Goal: Task Accomplishment & Management: Use online tool/utility

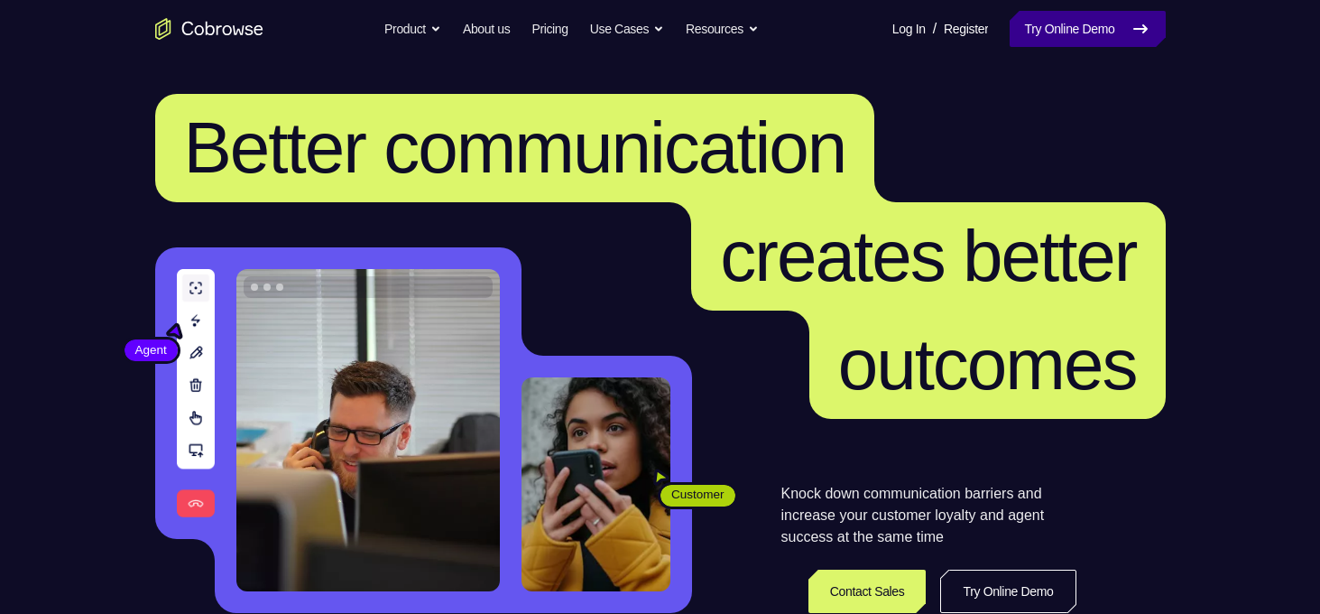
click at [1027, 21] on link "Try Online Demo" at bounding box center [1087, 29] width 155 height 36
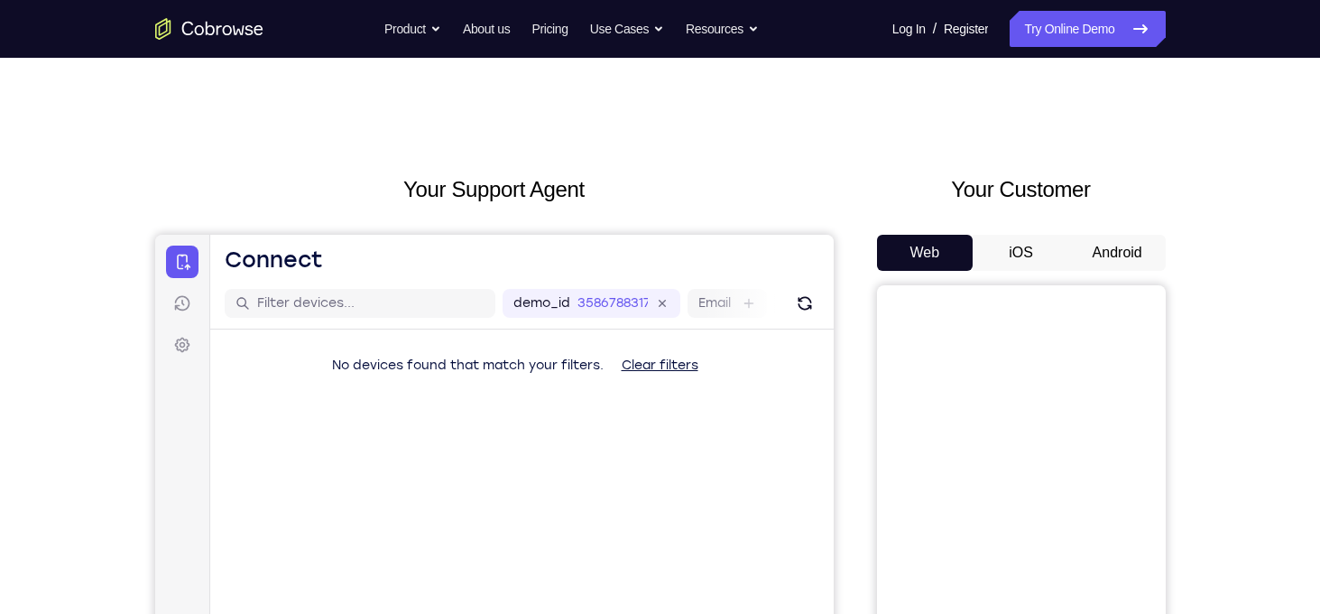
click at [1115, 255] on button "Android" at bounding box center [1117, 253] width 97 height 36
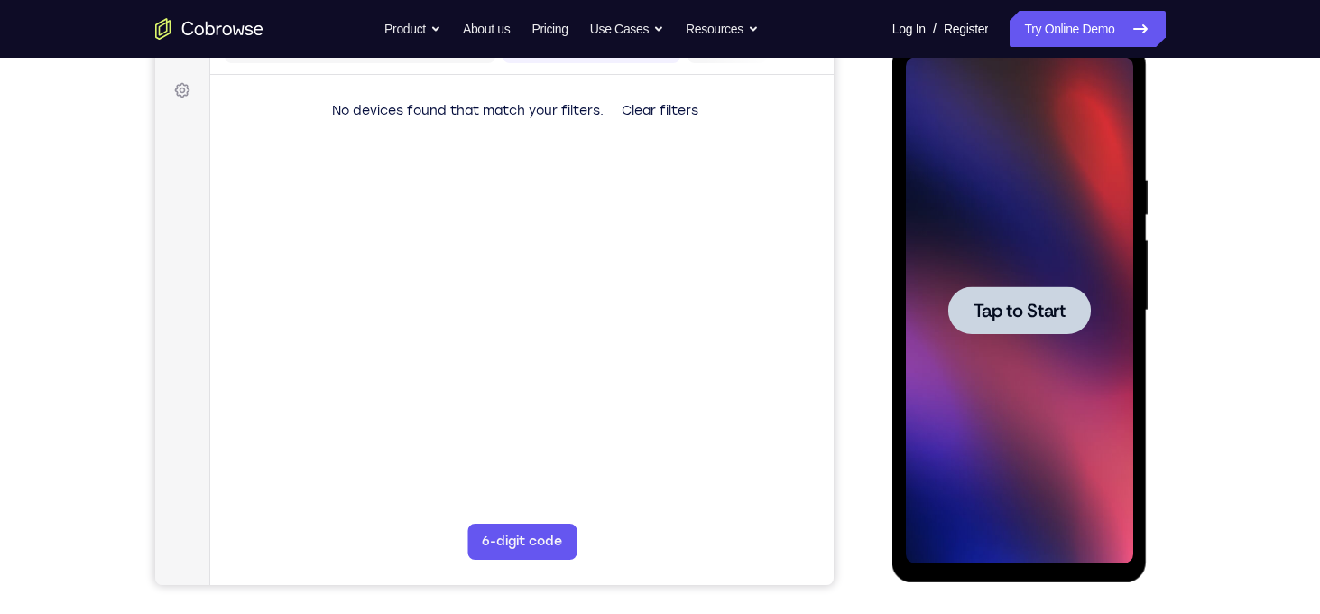
click at [1050, 304] on span "Tap to Start" at bounding box center [1020, 310] width 92 height 18
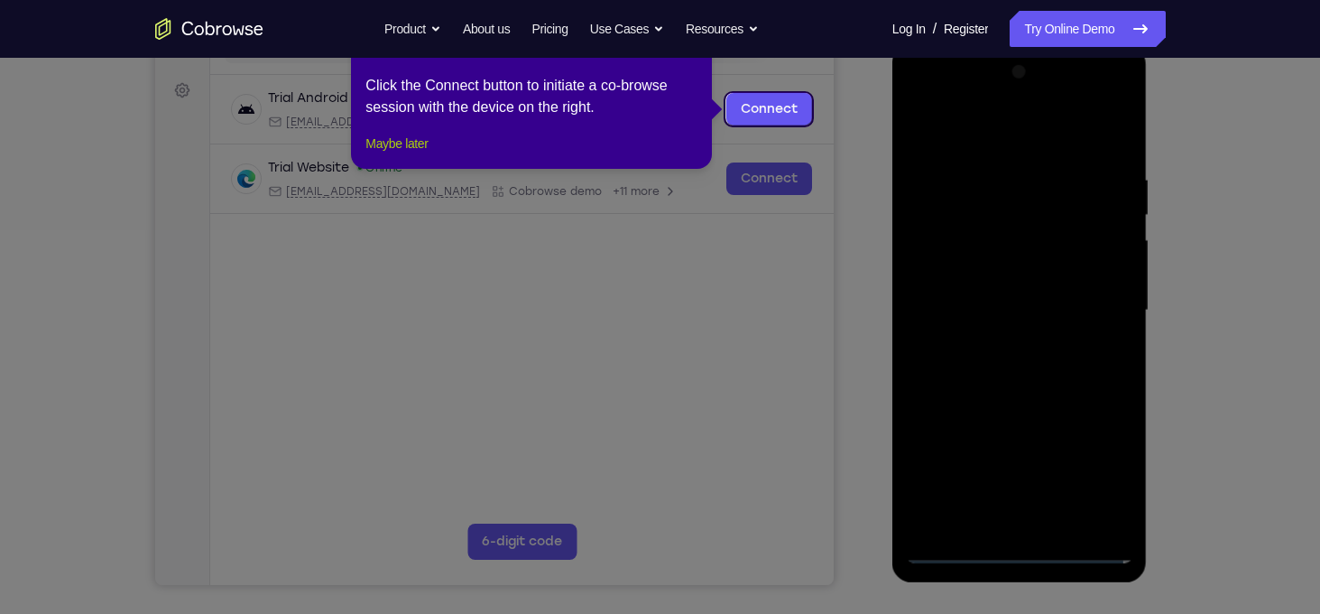
click at [413, 154] on button "Maybe later" at bounding box center [396, 144] width 62 height 22
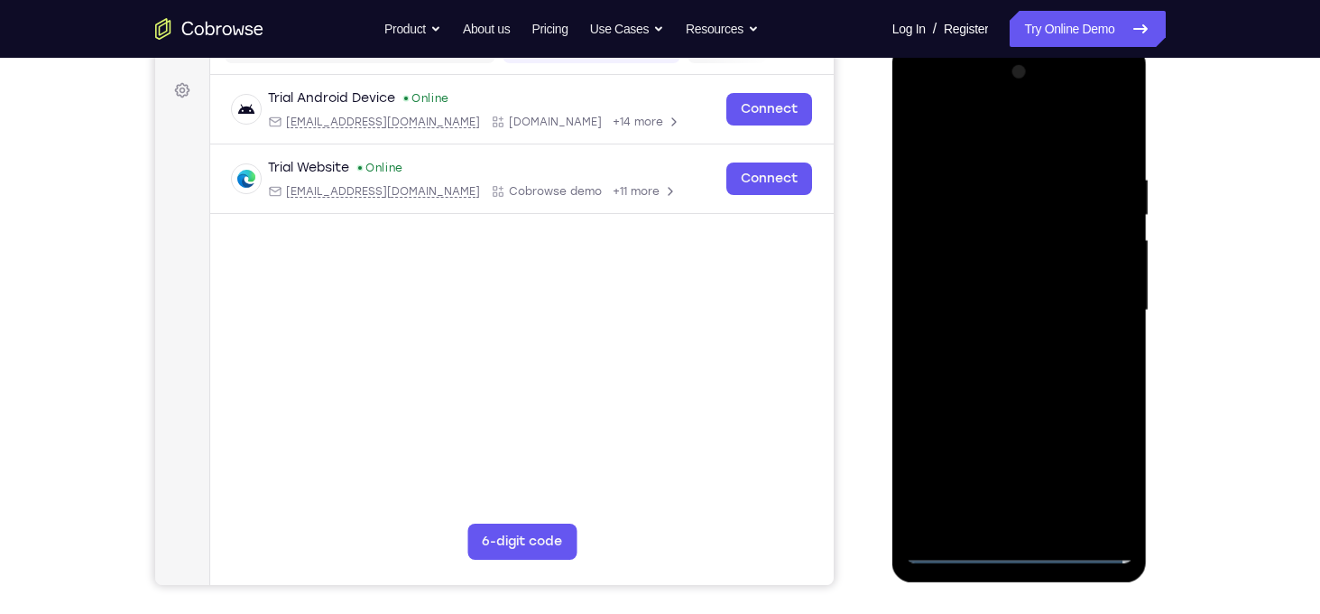
click at [1017, 548] on div at bounding box center [1019, 310] width 227 height 505
click at [1092, 464] on div at bounding box center [1019, 310] width 227 height 505
click at [923, 101] on div at bounding box center [1019, 310] width 227 height 505
click at [1090, 293] on div at bounding box center [1019, 310] width 227 height 505
click at [1039, 520] on div at bounding box center [1019, 310] width 227 height 505
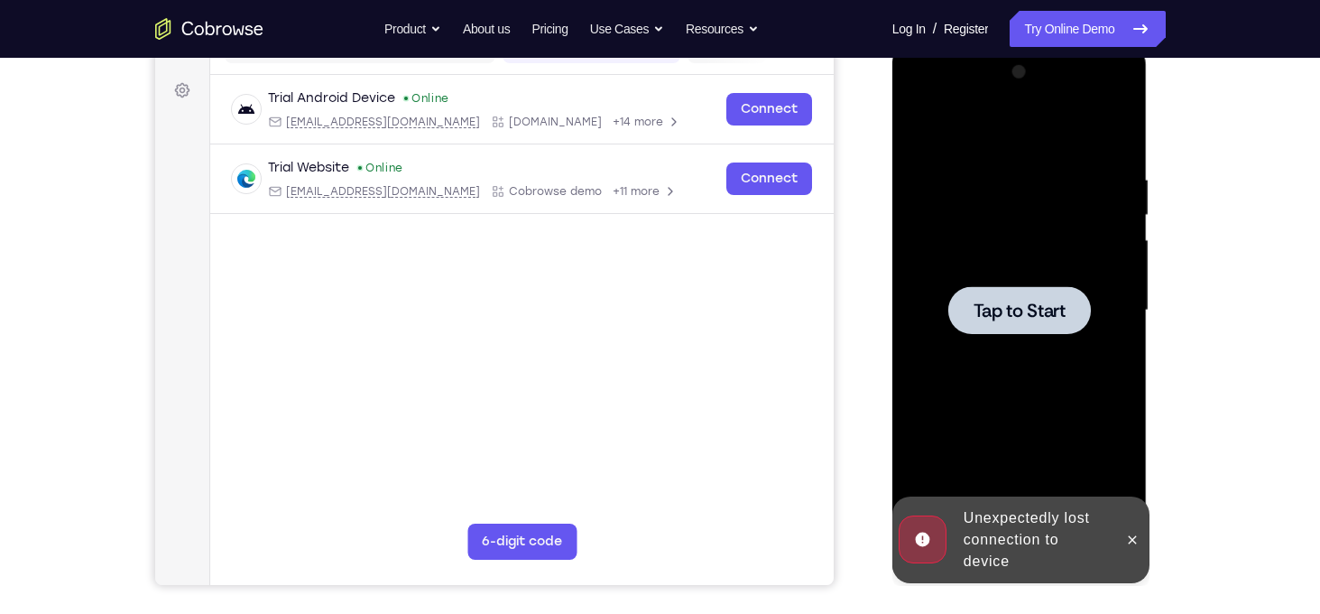
click at [1040, 322] on div at bounding box center [1019, 310] width 143 height 48
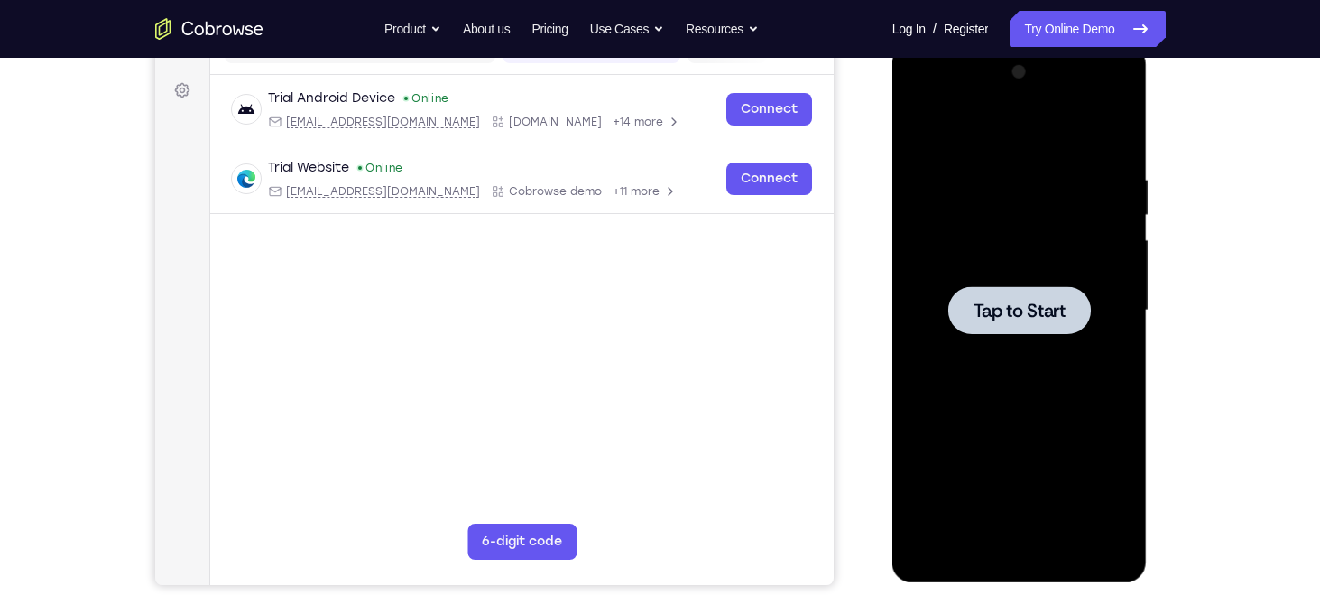
click at [1045, 355] on div at bounding box center [1019, 310] width 227 height 505
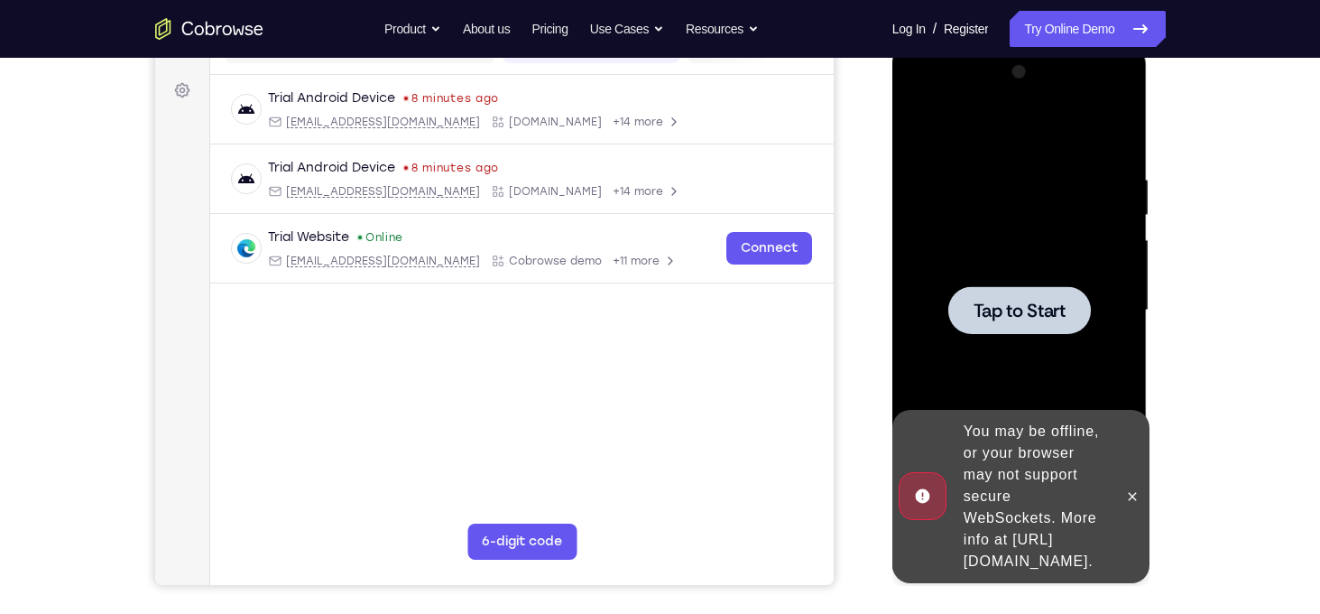
click at [1055, 362] on div at bounding box center [1019, 310] width 227 height 505
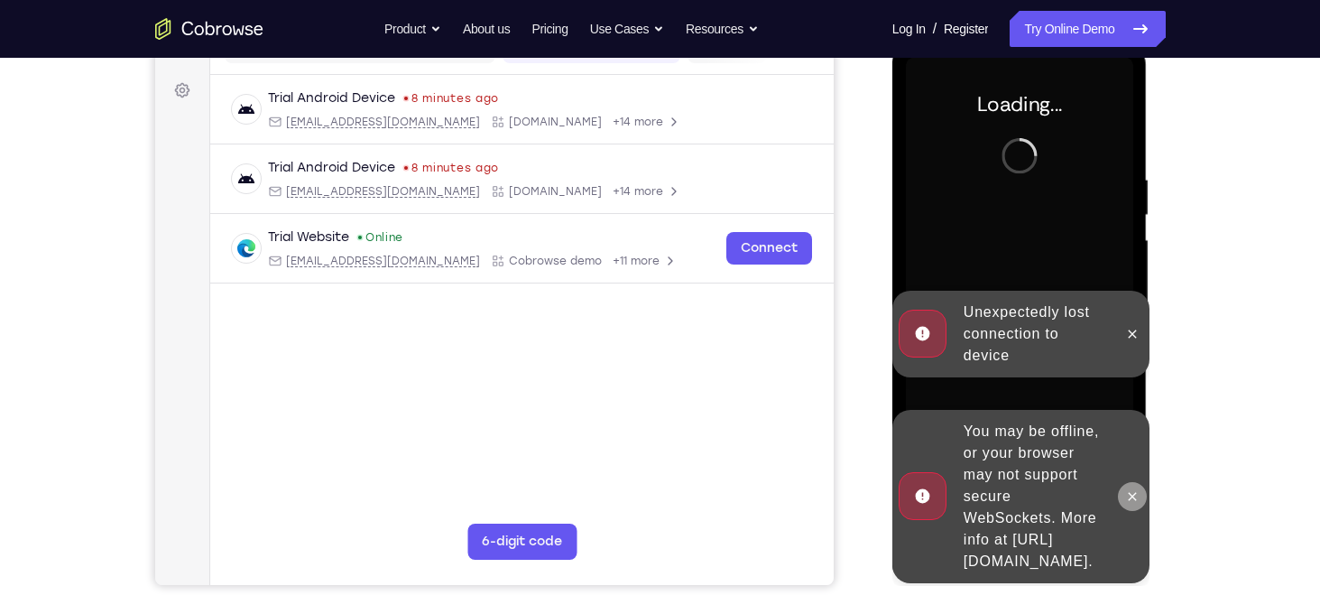
click at [1140, 482] on button at bounding box center [1132, 496] width 29 height 29
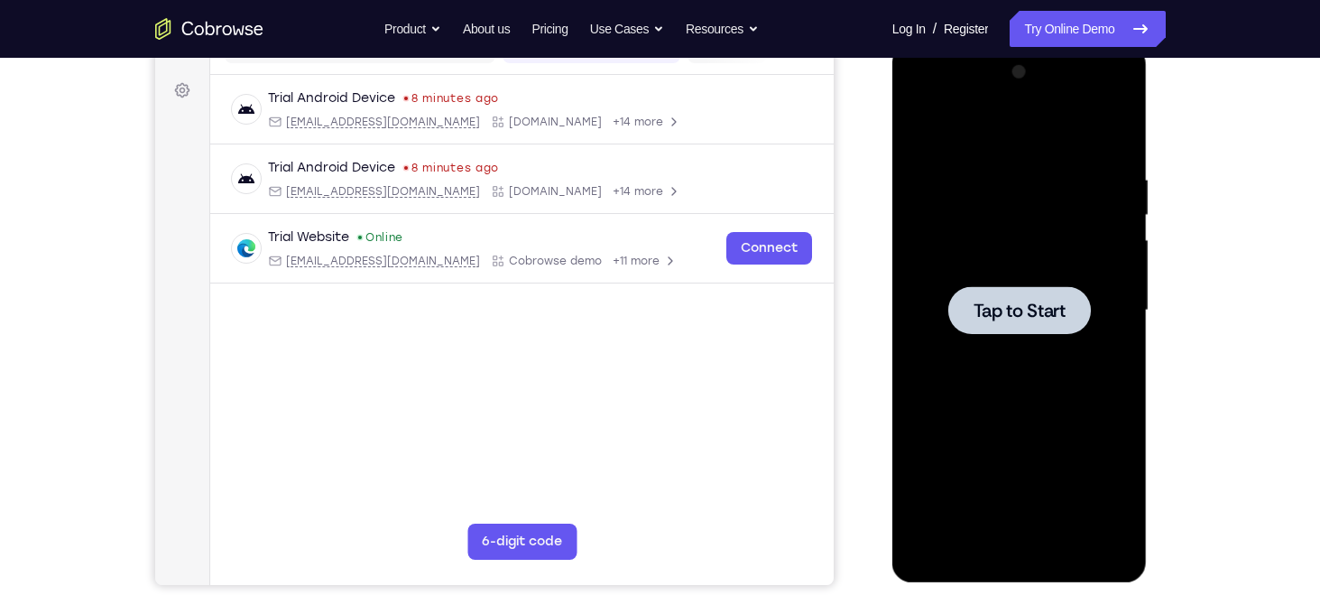
click at [1006, 351] on div at bounding box center [1019, 310] width 227 height 505
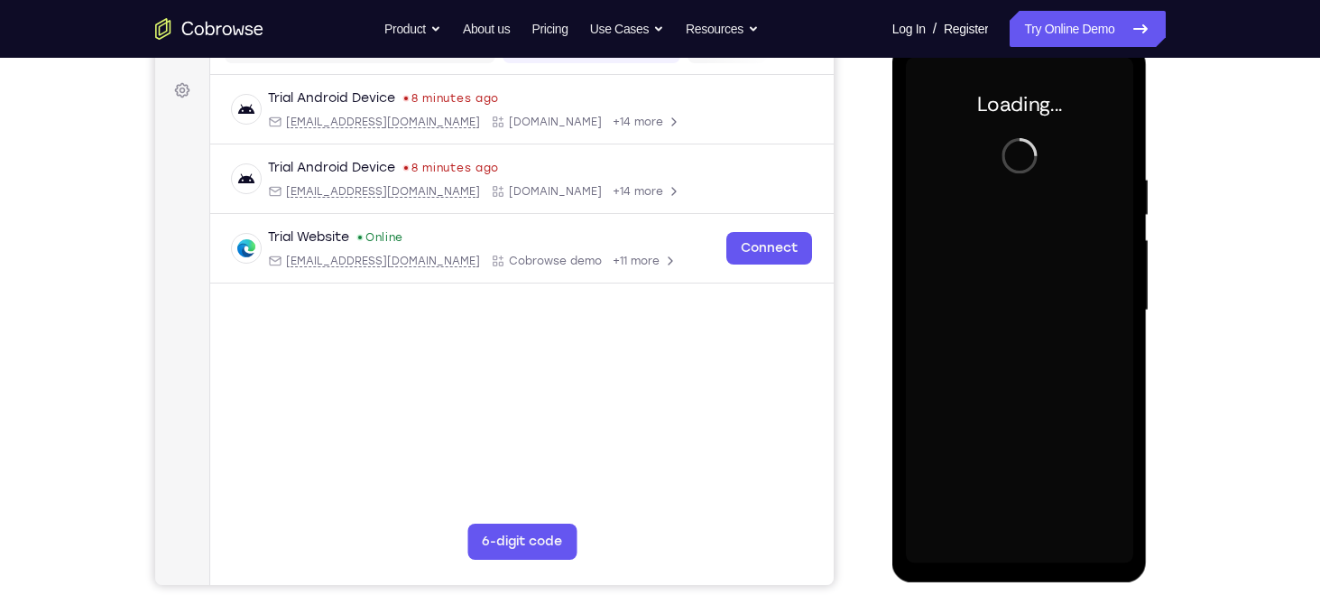
click at [1006, 351] on div at bounding box center [1019, 310] width 227 height 505
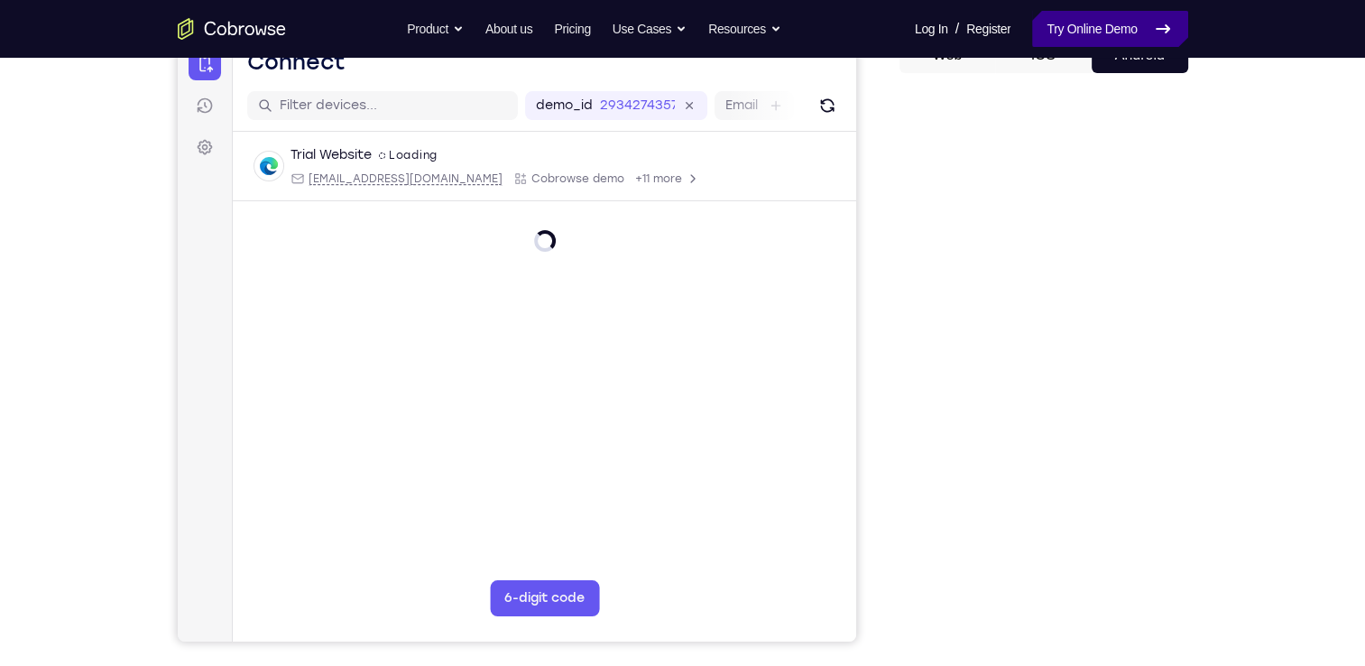
scroll to position [198, 0]
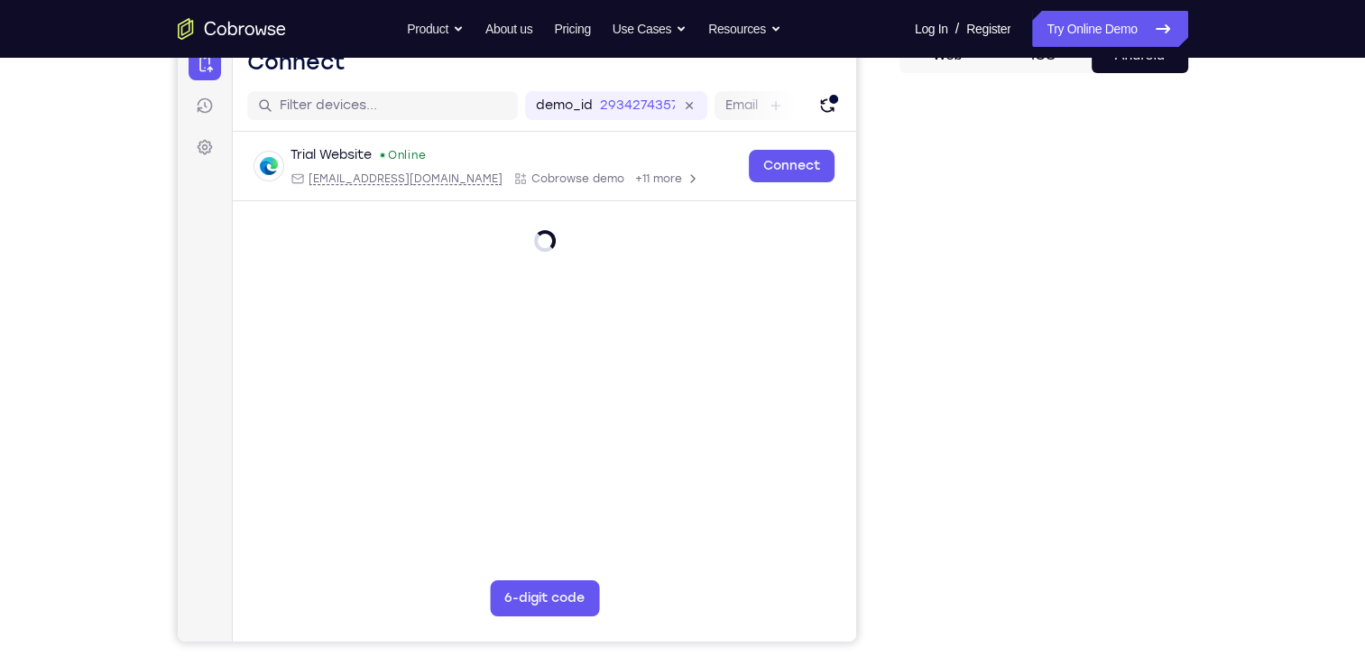
click at [1278, 474] on div "Your Support Agent Your Customer Web iOS Android Next Steps We’d be happy to gi…" at bounding box center [682, 455] width 1365 height 1190
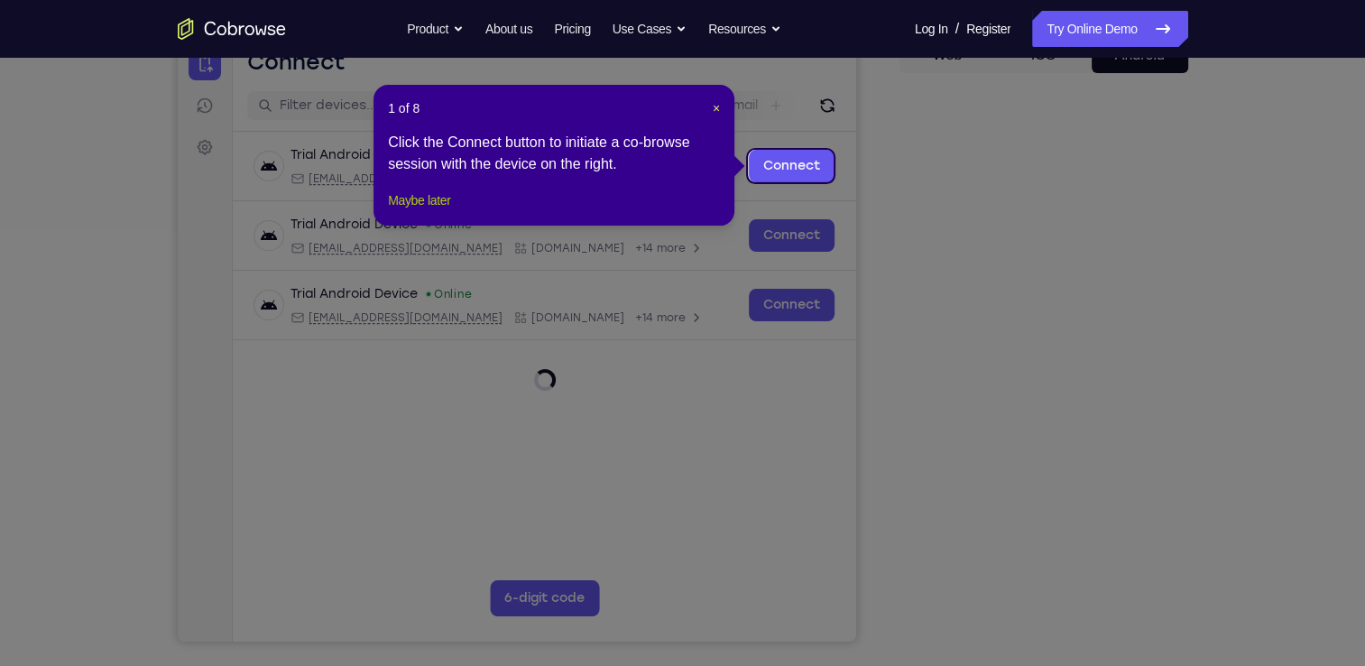
click at [406, 211] on button "Maybe later" at bounding box center [419, 201] width 62 height 22
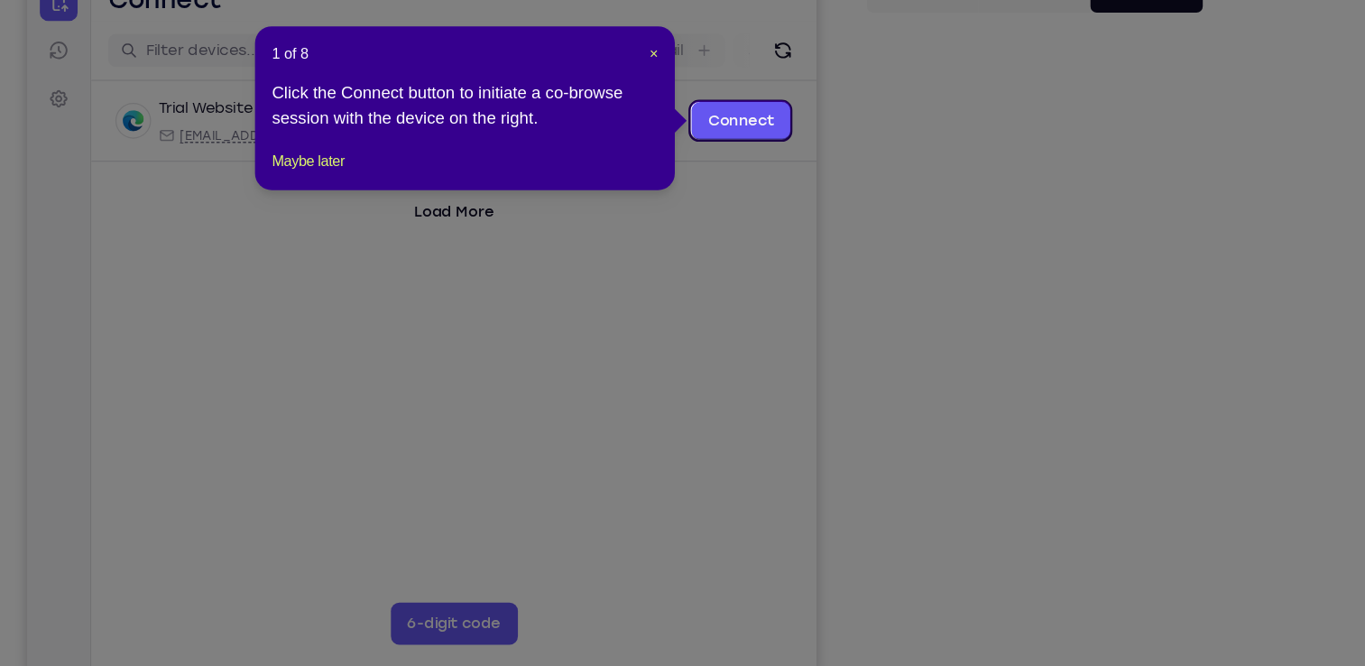
scroll to position [196, 0]
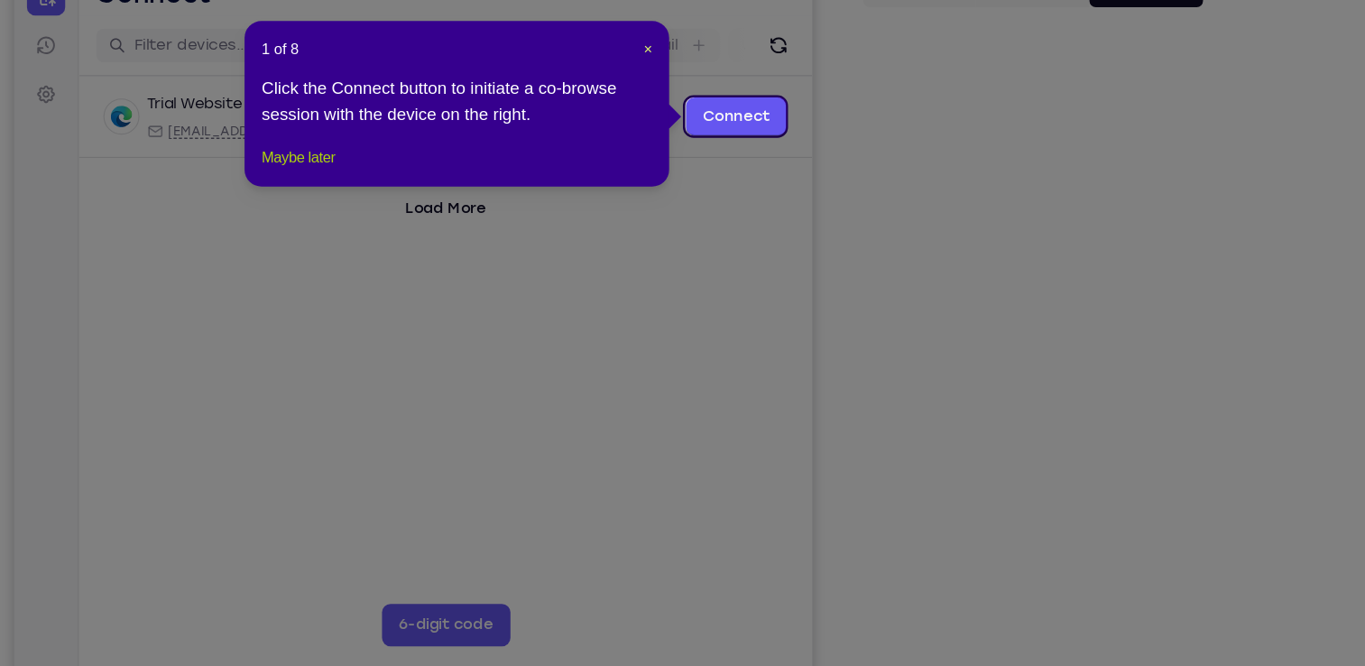
click at [450, 213] on button "Maybe later" at bounding box center [419, 202] width 62 height 22
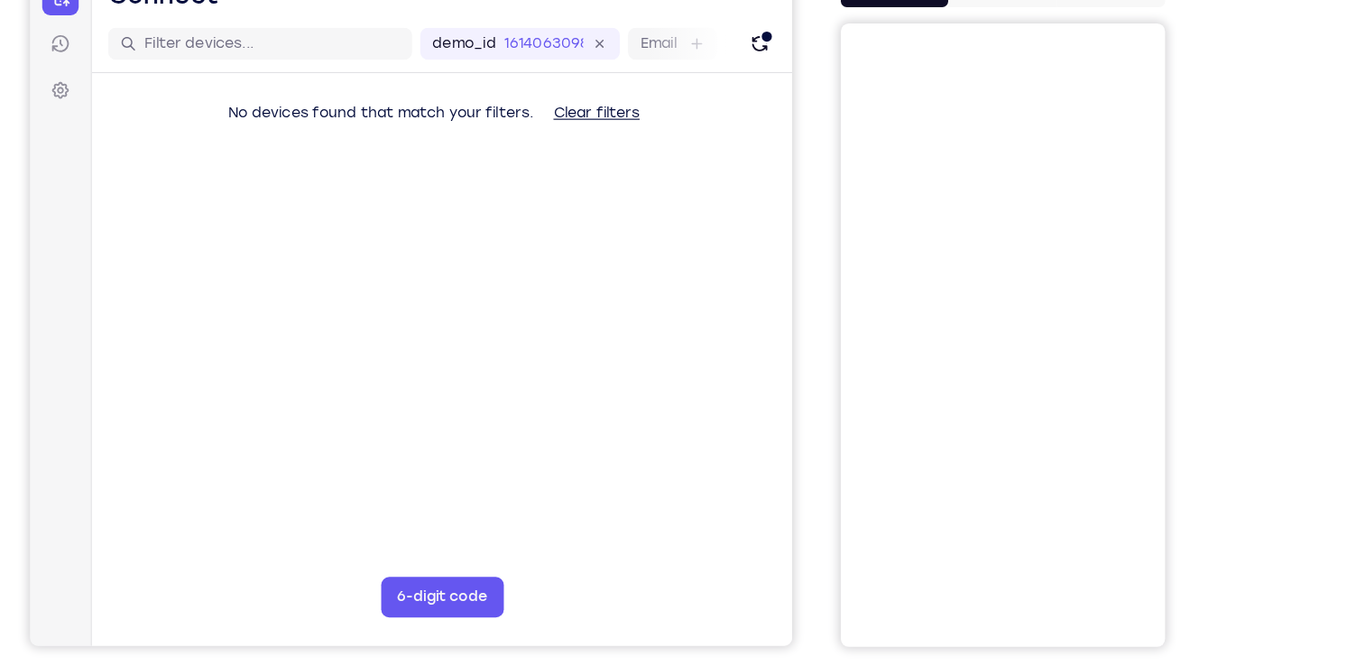
scroll to position [189, 0]
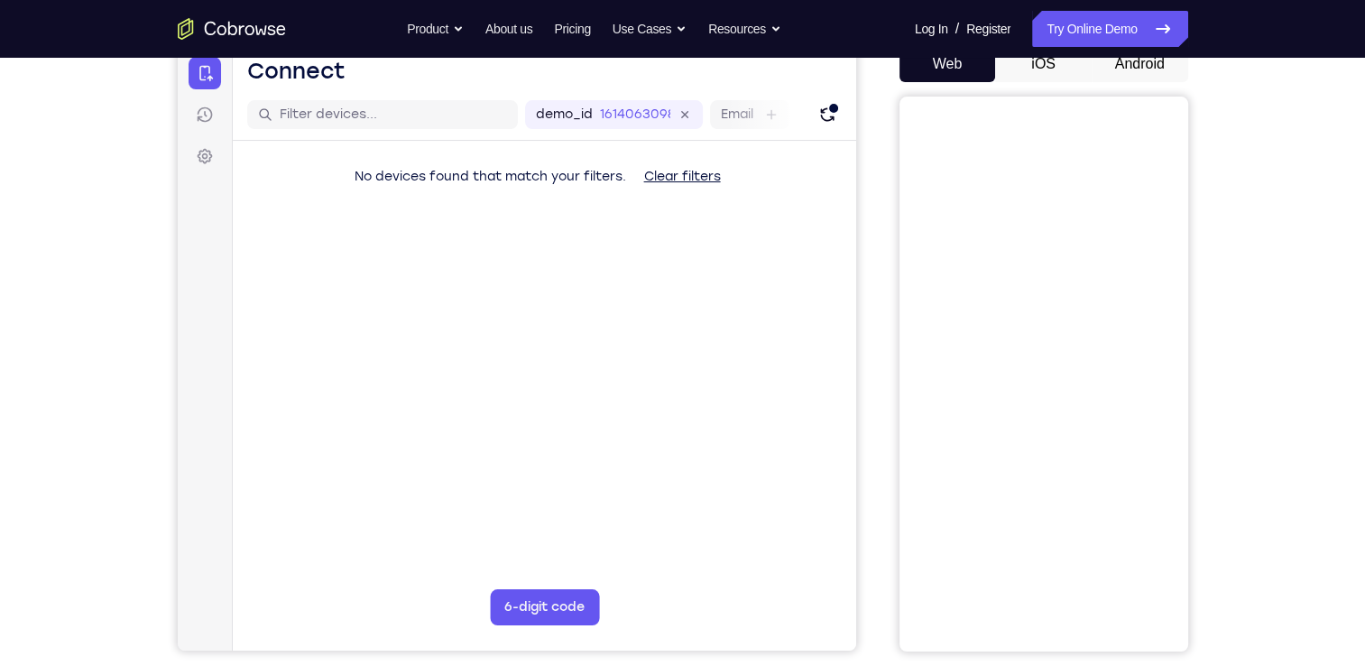
click at [1137, 63] on button "Android" at bounding box center [1140, 64] width 97 height 36
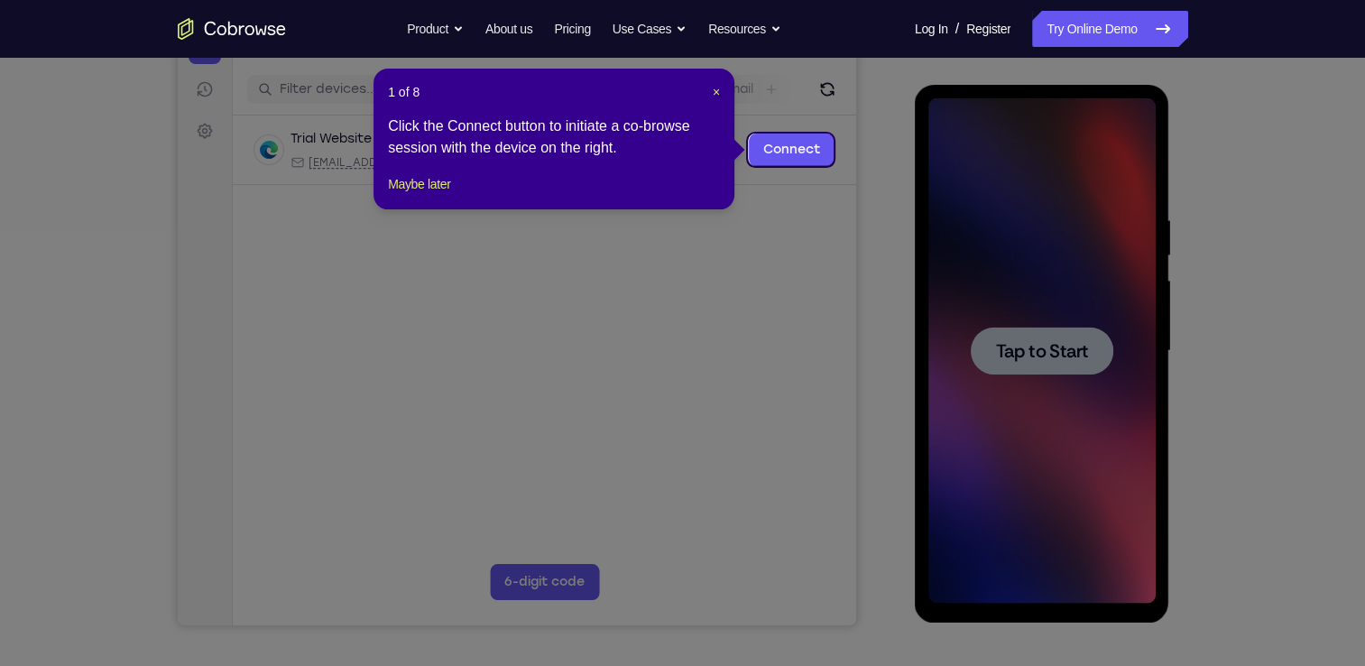
scroll to position [0, 0]
click at [448, 195] on button "Maybe later" at bounding box center [419, 184] width 62 height 22
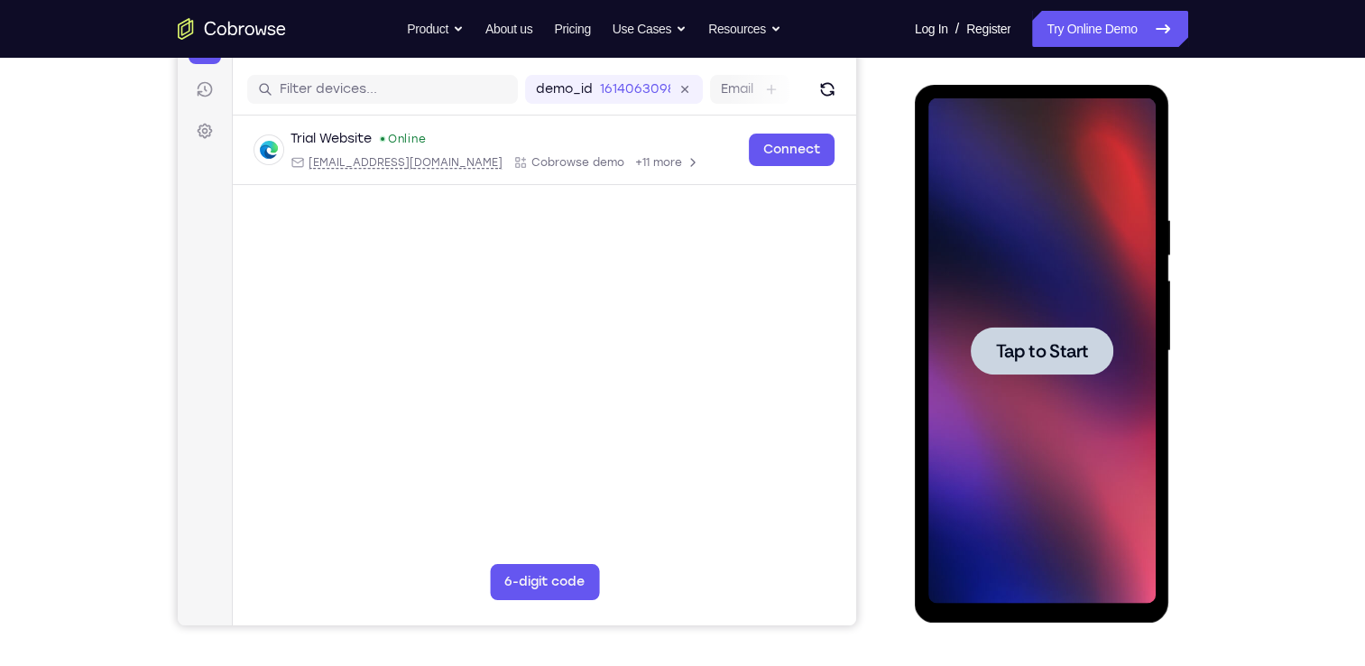
click at [1012, 360] on span "Tap to Start" at bounding box center [1042, 351] width 92 height 18
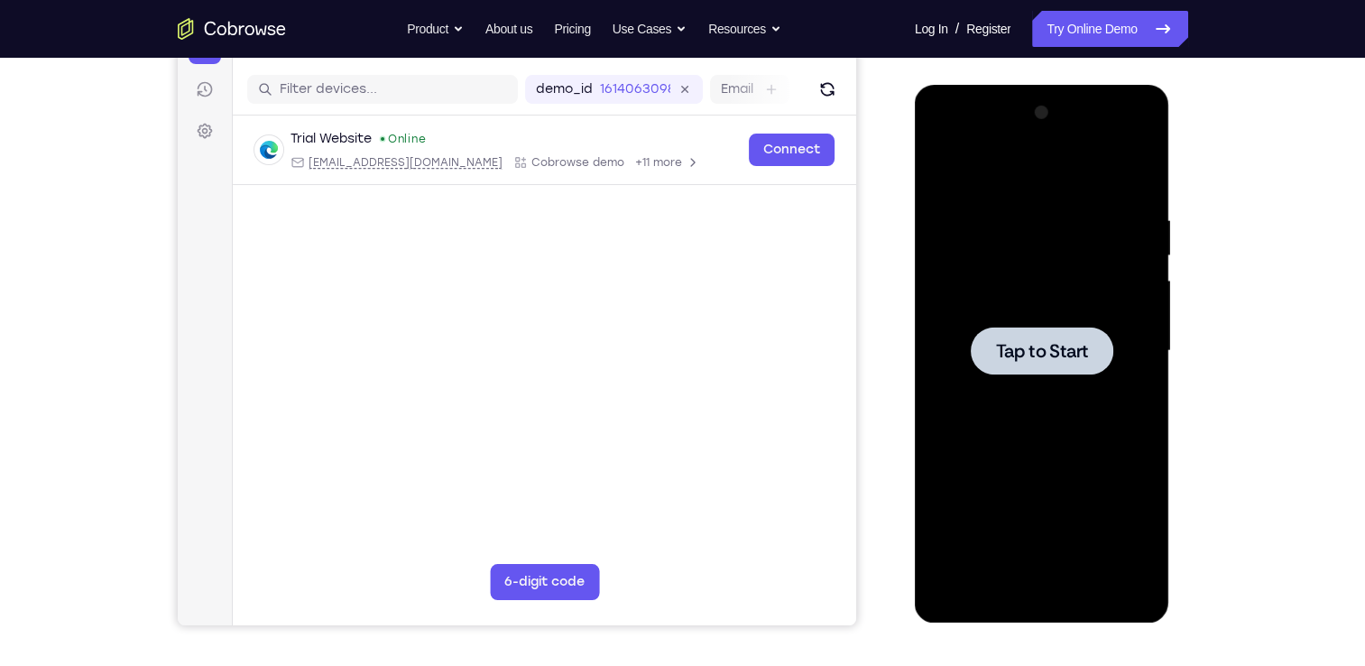
click at [1023, 330] on div at bounding box center [1042, 351] width 143 height 48
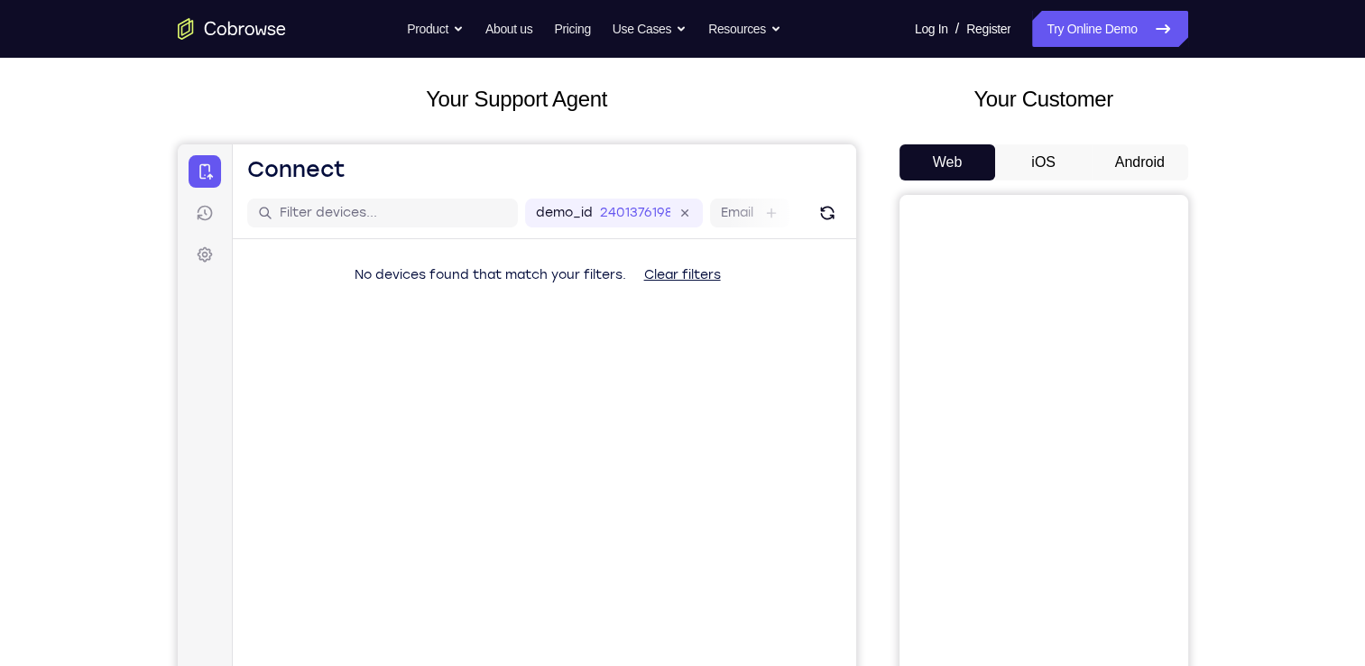
scroll to position [73, 0]
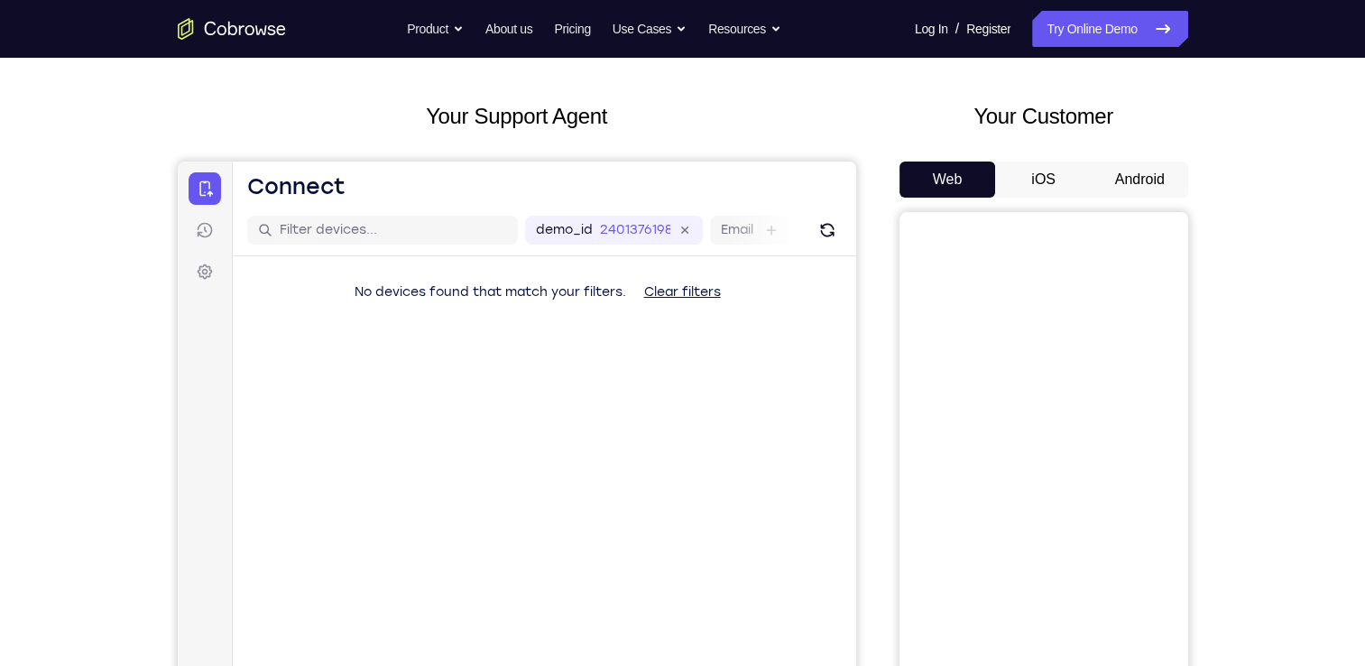
click at [1120, 185] on button "Android" at bounding box center [1140, 180] width 97 height 36
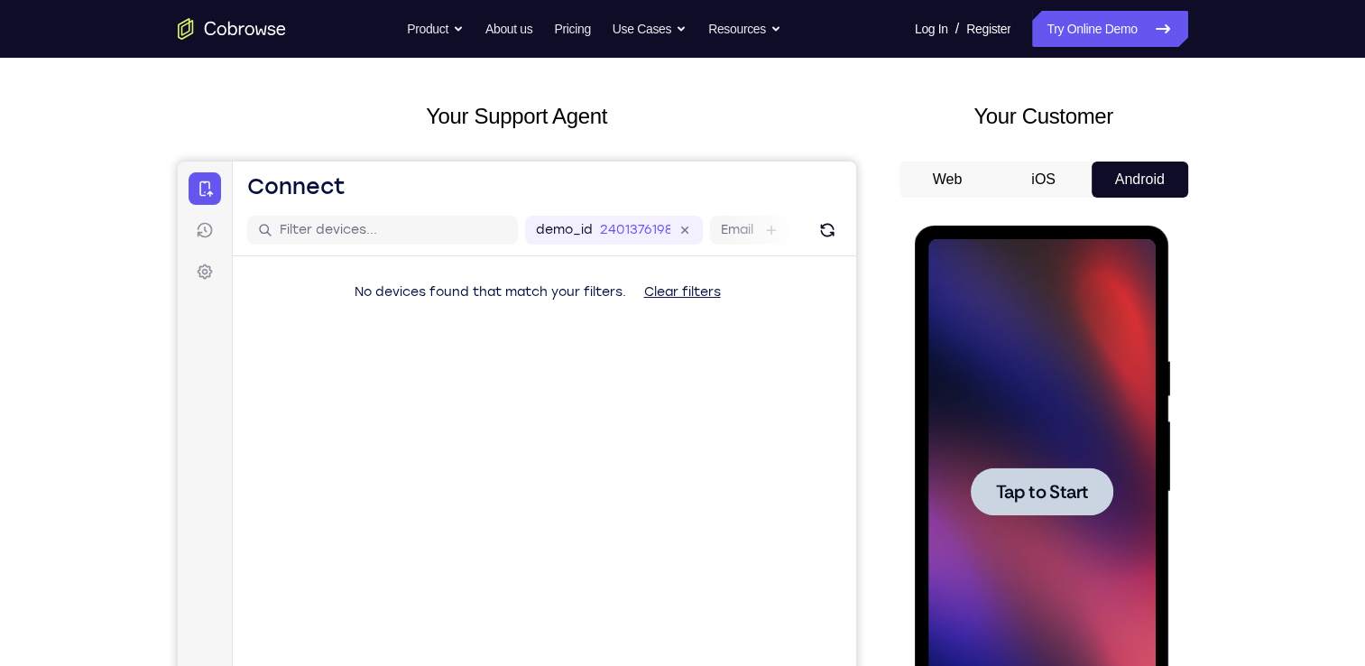
click at [1065, 449] on div at bounding box center [1042, 491] width 227 height 505
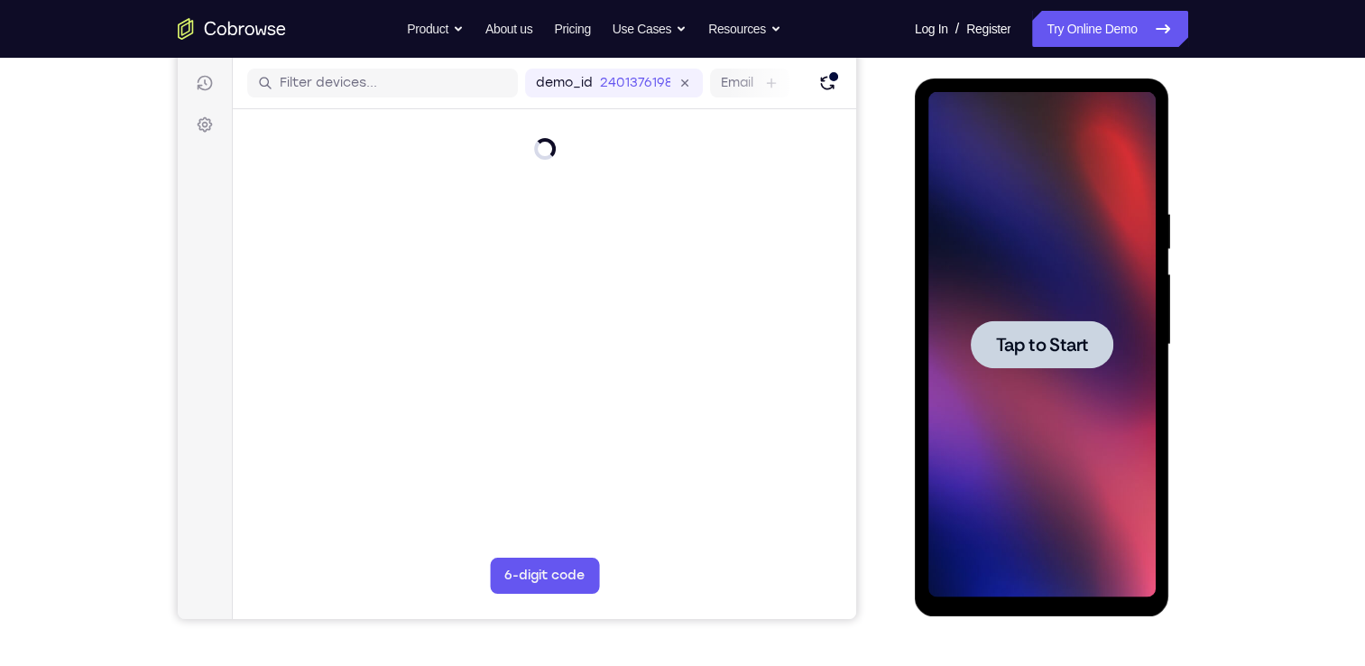
scroll to position [0, 0]
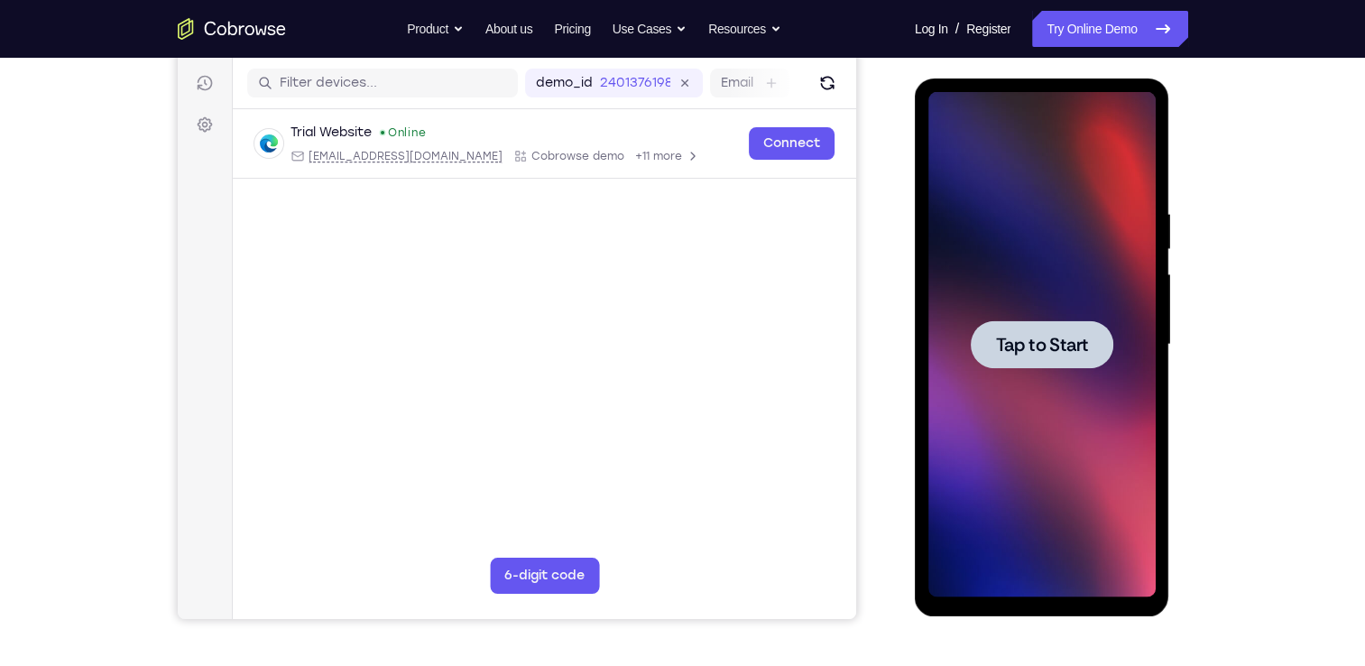
click at [1054, 360] on div at bounding box center [1042, 344] width 143 height 48
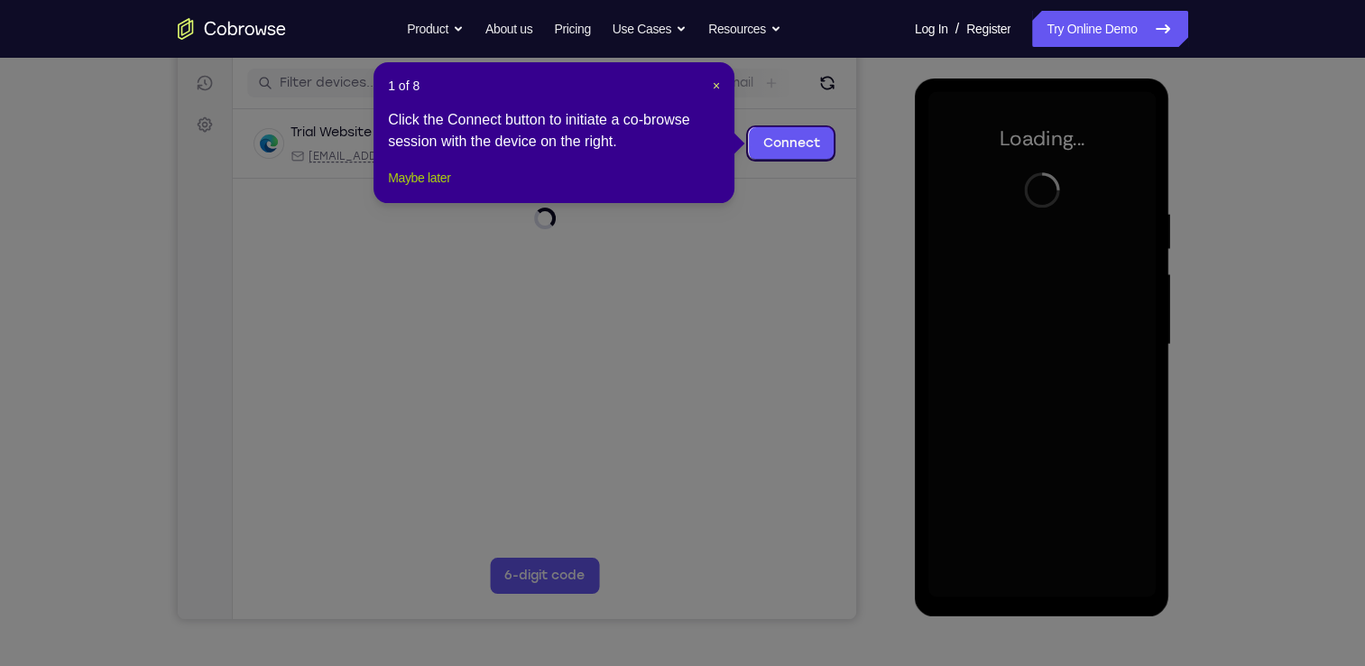
click at [430, 189] on button "Maybe later" at bounding box center [419, 178] width 62 height 22
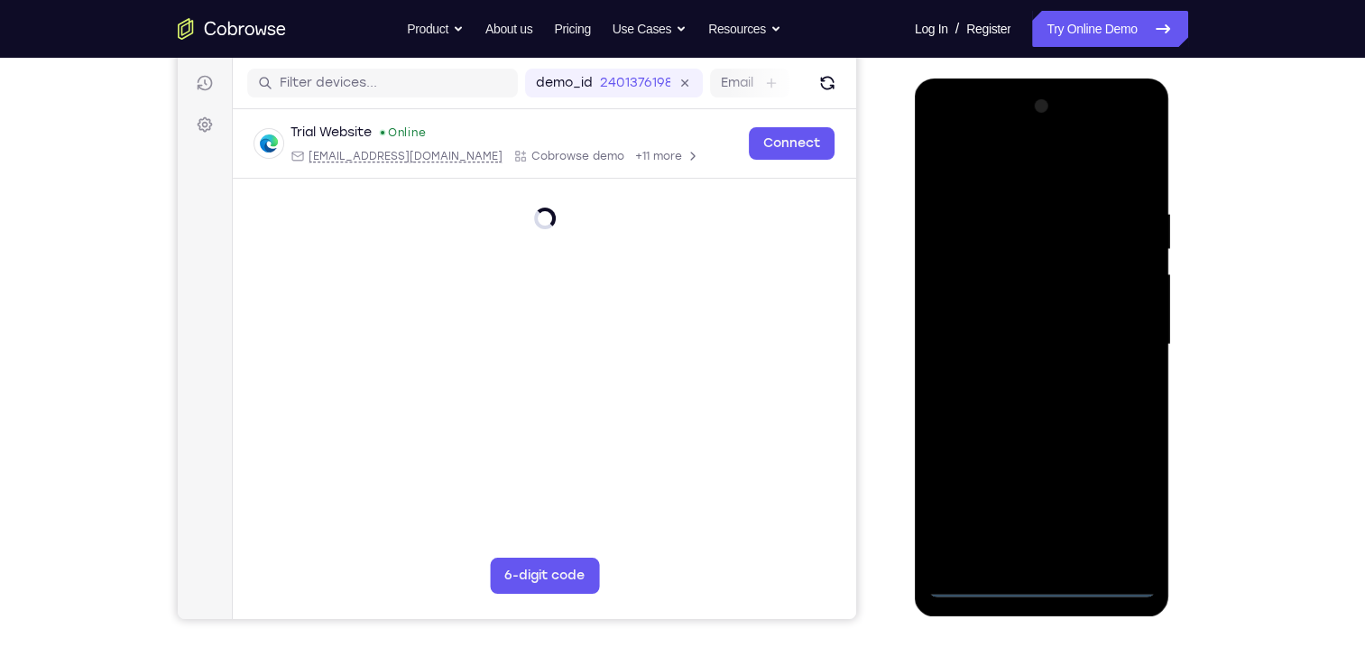
click at [1042, 585] on div at bounding box center [1042, 344] width 227 height 505
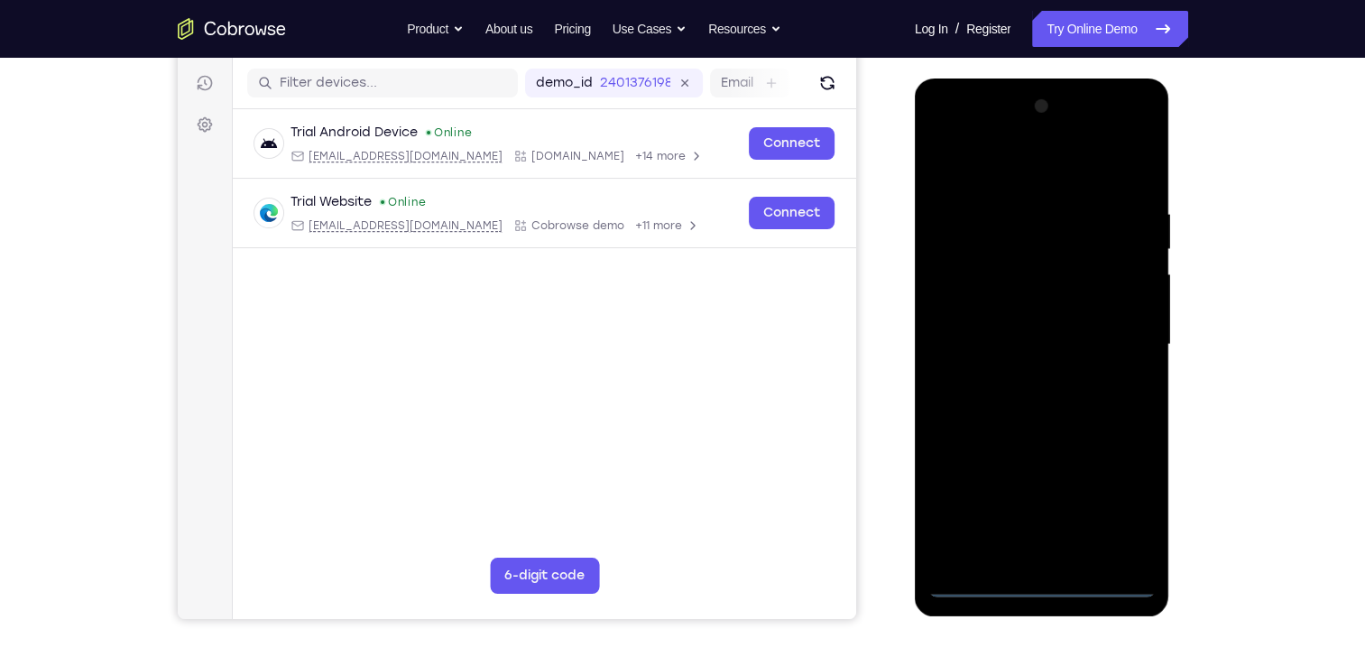
click at [1126, 503] on div at bounding box center [1042, 344] width 227 height 505
click at [946, 138] on div at bounding box center [1042, 344] width 227 height 505
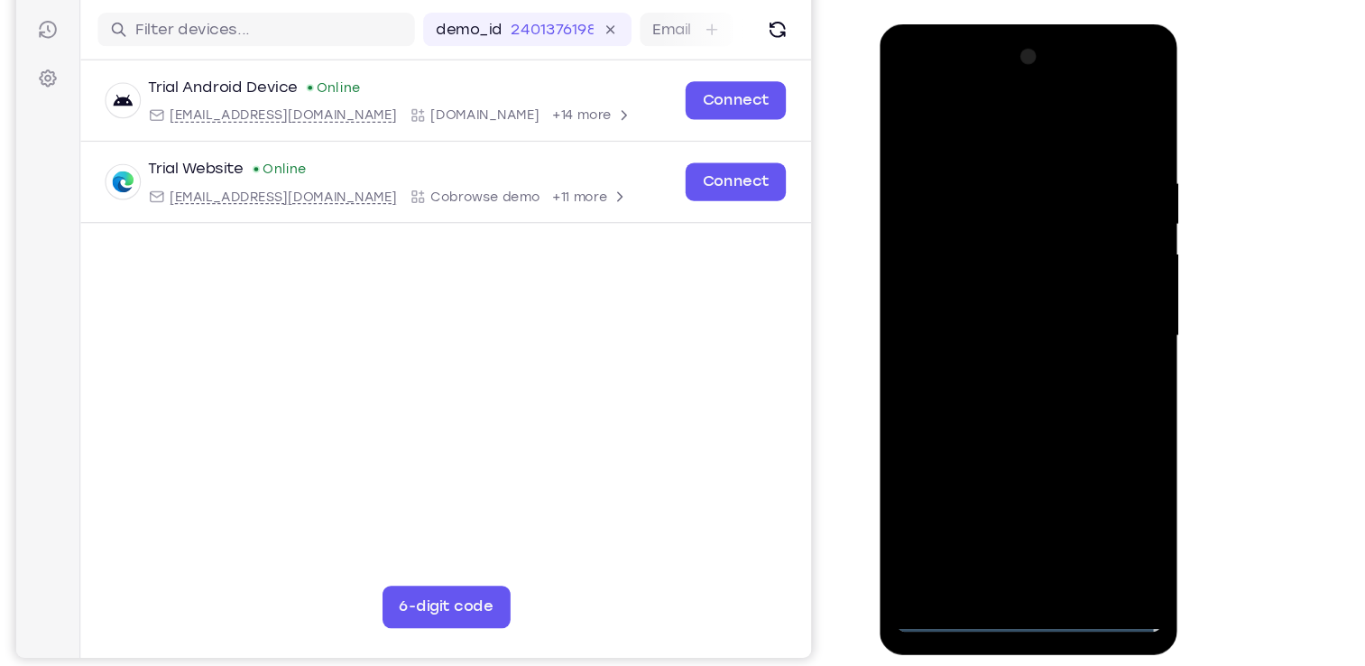
scroll to position [220, 0]
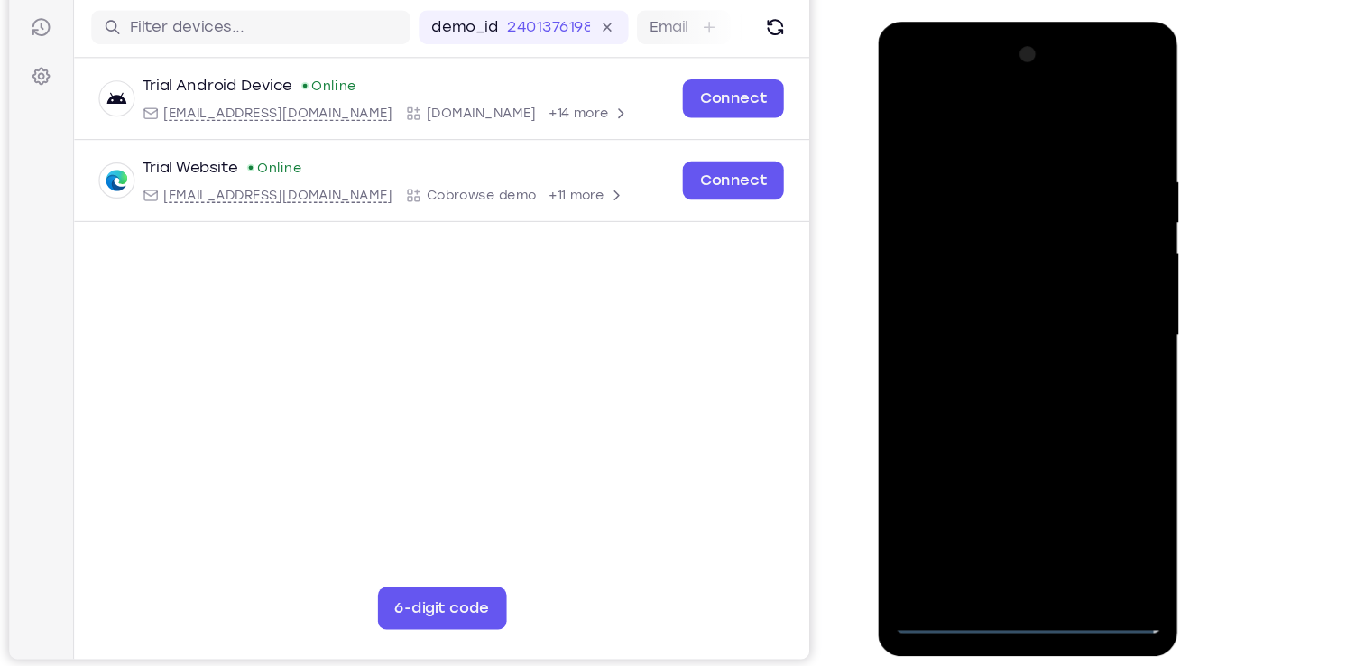
click at [1087, 273] on div at bounding box center [1005, 287] width 227 height 505
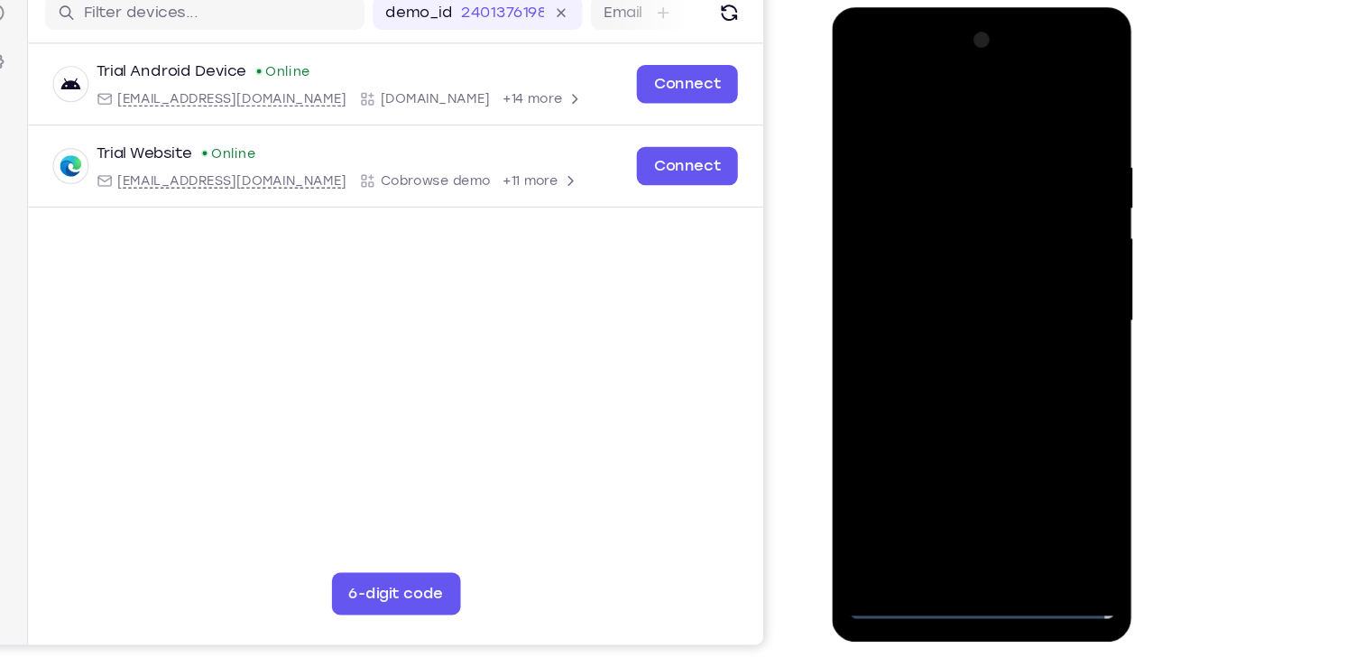
click at [934, 307] on div at bounding box center [959, 273] width 227 height 505
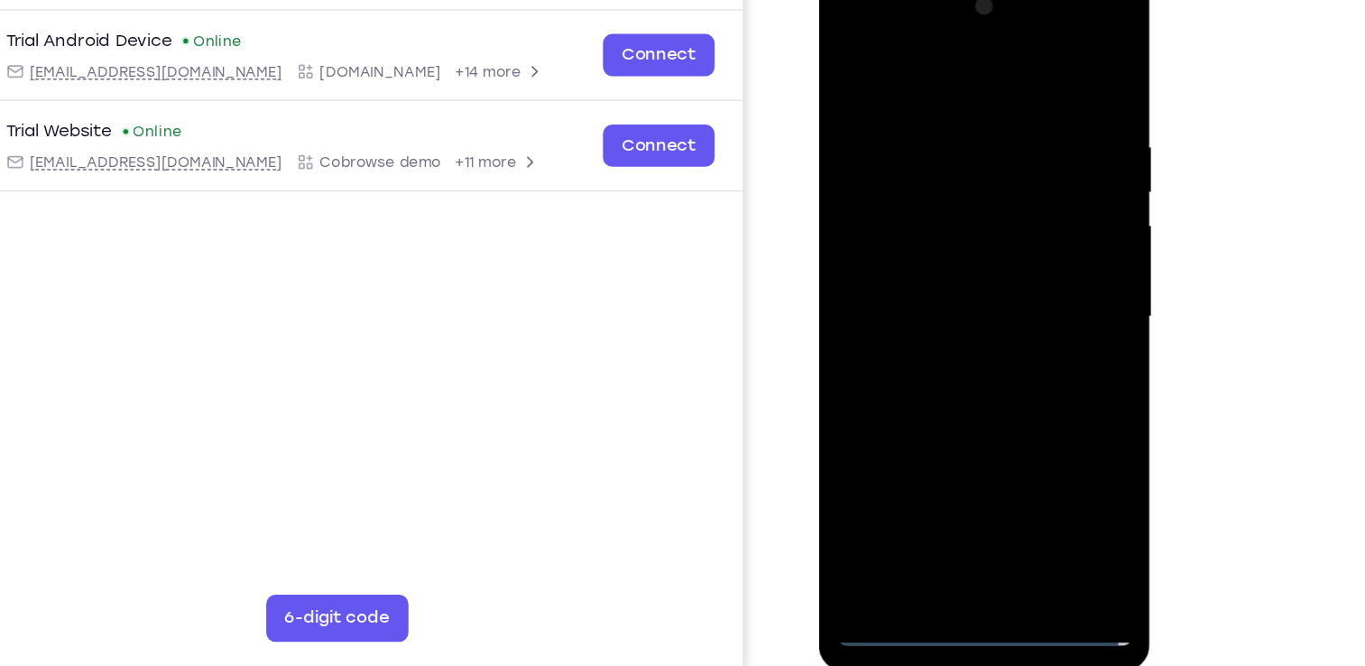
click at [941, 226] on div at bounding box center [946, 237] width 227 height 505
click at [928, 208] on div at bounding box center [946, 237] width 227 height 505
click at [930, 230] on div at bounding box center [946, 237] width 227 height 505
click at [938, 305] on div at bounding box center [946, 237] width 227 height 505
click at [941, 297] on div at bounding box center [946, 237] width 227 height 505
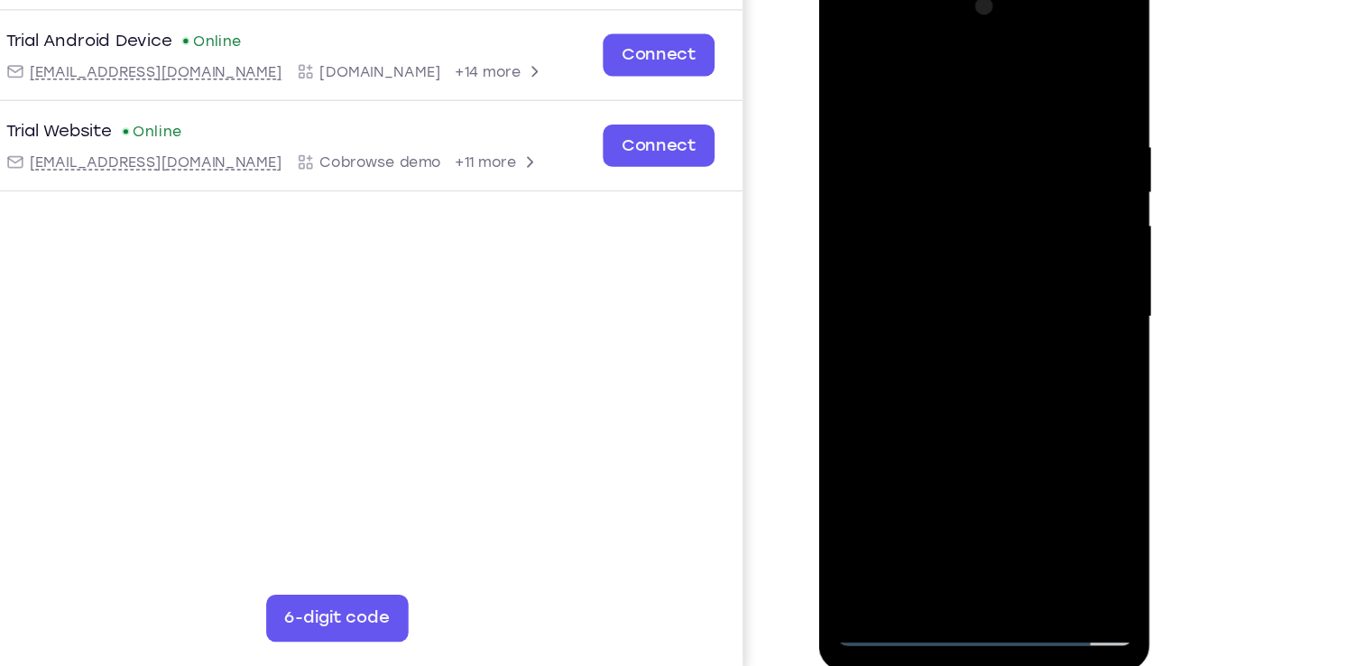
click at [948, 318] on div at bounding box center [946, 237] width 227 height 505
click at [1049, 425] on div at bounding box center [946, 237] width 227 height 505
drag, startPoint x: 994, startPoint y: 350, endPoint x: 994, endPoint y: 239, distance: 111.0
click at [994, 239] on div at bounding box center [946, 237] width 227 height 505
click at [1048, 203] on div at bounding box center [946, 237] width 227 height 505
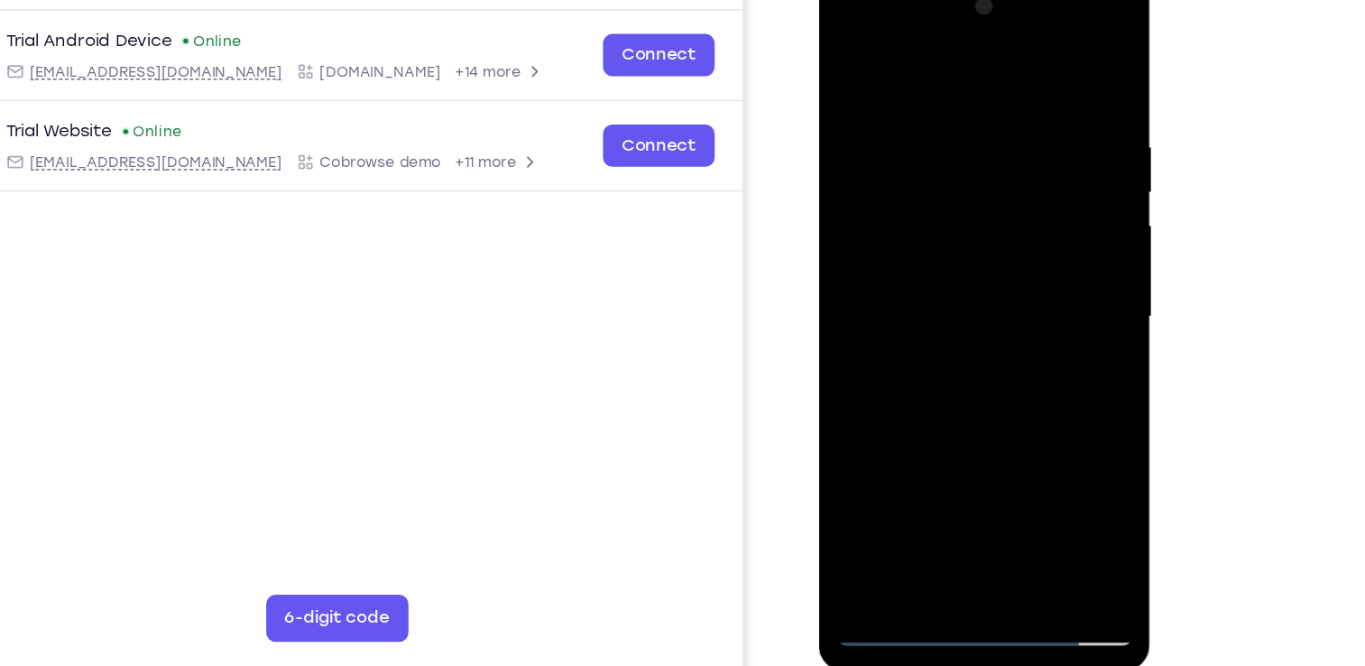
click at [1048, 203] on div at bounding box center [946, 237] width 227 height 505
drag, startPoint x: 949, startPoint y: 401, endPoint x: 952, endPoint y: 95, distance: 305.9
click at [952, 95] on div at bounding box center [946, 237] width 227 height 505
drag, startPoint x: 974, startPoint y: 375, endPoint x: 936, endPoint y: 105, distance: 273.4
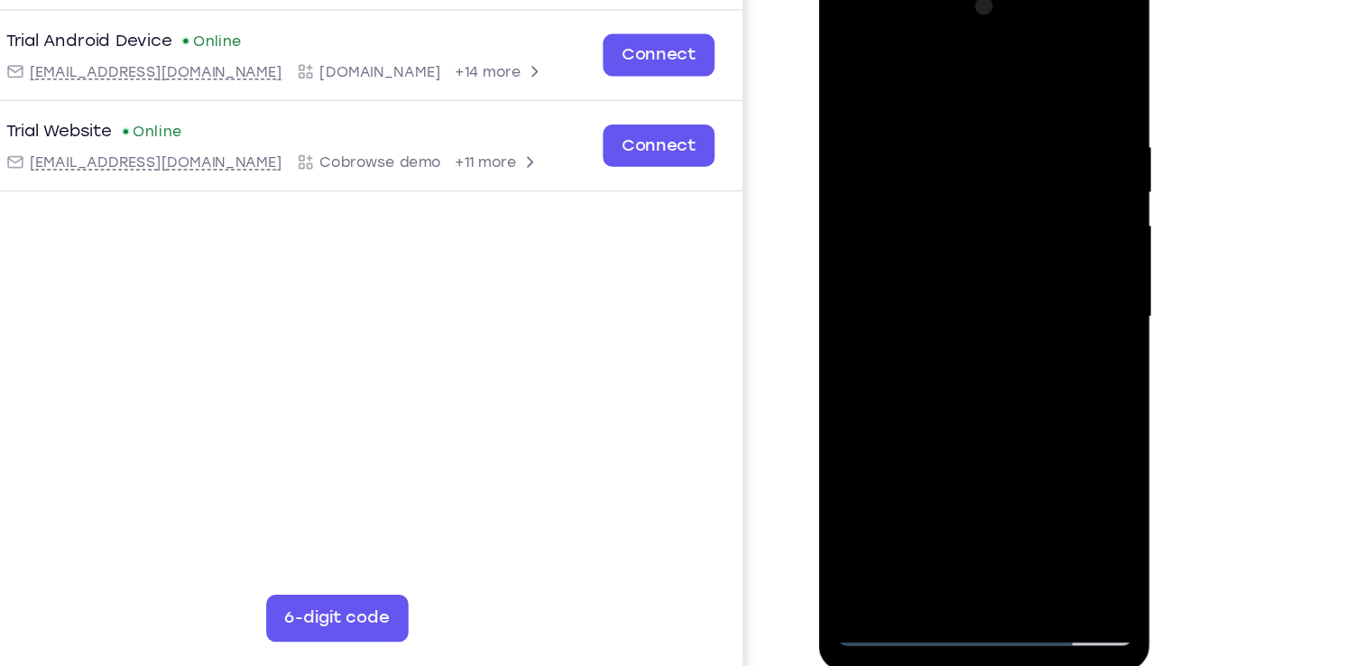
click at [936, 105] on div at bounding box center [946, 237] width 227 height 505
drag, startPoint x: 973, startPoint y: 393, endPoint x: 978, endPoint y: 156, distance: 236.5
click at [978, 156] on div at bounding box center [946, 237] width 227 height 505
drag, startPoint x: 995, startPoint y: 387, endPoint x: 1019, endPoint y: 264, distance: 125.8
click at [1019, 264] on div at bounding box center [946, 237] width 227 height 505
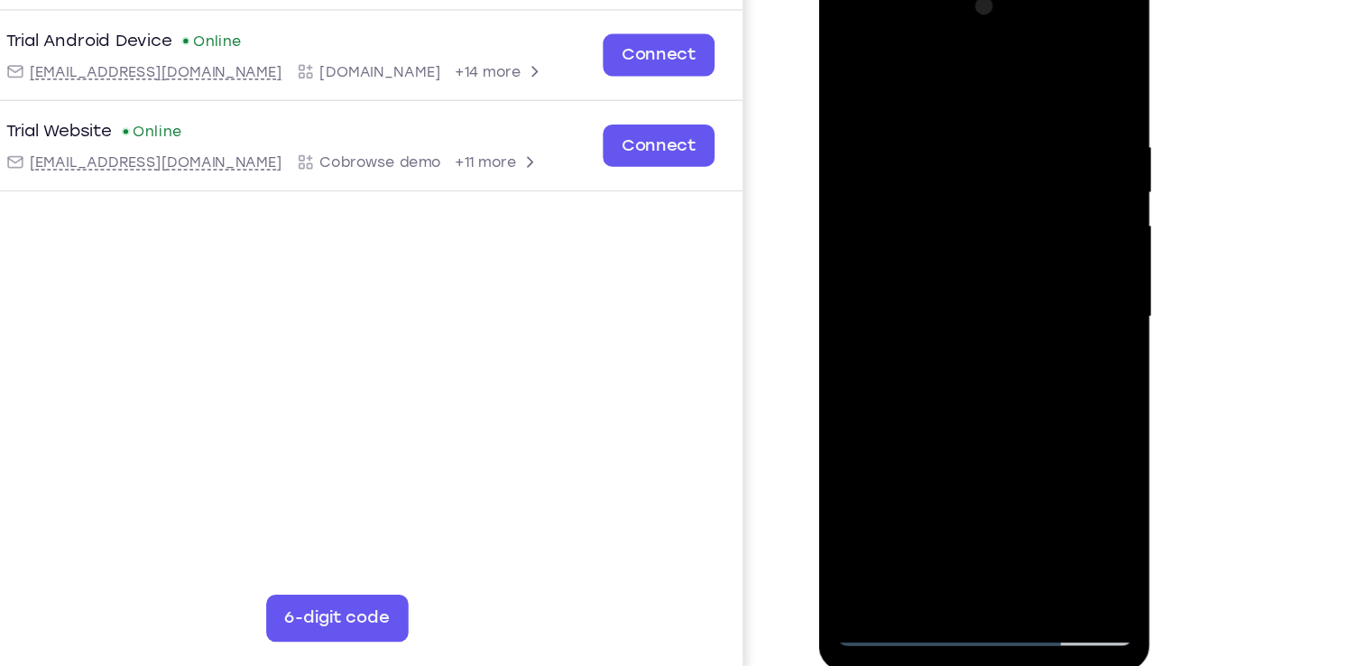
click at [1048, 199] on div at bounding box center [946, 237] width 227 height 505
click at [847, 374] on div at bounding box center [946, 237] width 227 height 505
drag, startPoint x: 965, startPoint y: 382, endPoint x: 985, endPoint y: 137, distance: 245.4
click at [985, 137] on div at bounding box center [946, 237] width 227 height 505
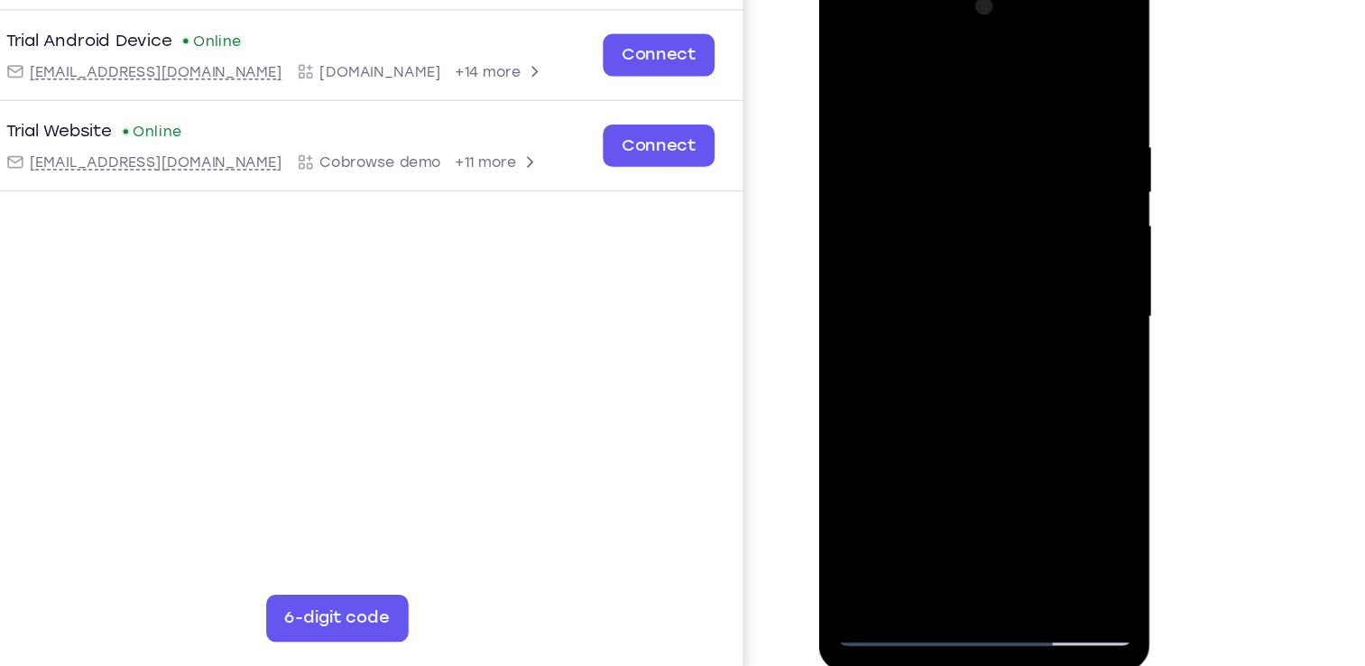
drag, startPoint x: 976, startPoint y: 359, endPoint x: 981, endPoint y: 190, distance: 169.7
click at [981, 190] on div at bounding box center [946, 237] width 227 height 505
click at [958, 395] on div at bounding box center [946, 237] width 227 height 505
drag, startPoint x: 976, startPoint y: 396, endPoint x: 939, endPoint y: 86, distance: 312.6
click at [939, 86] on div at bounding box center [946, 237] width 227 height 505
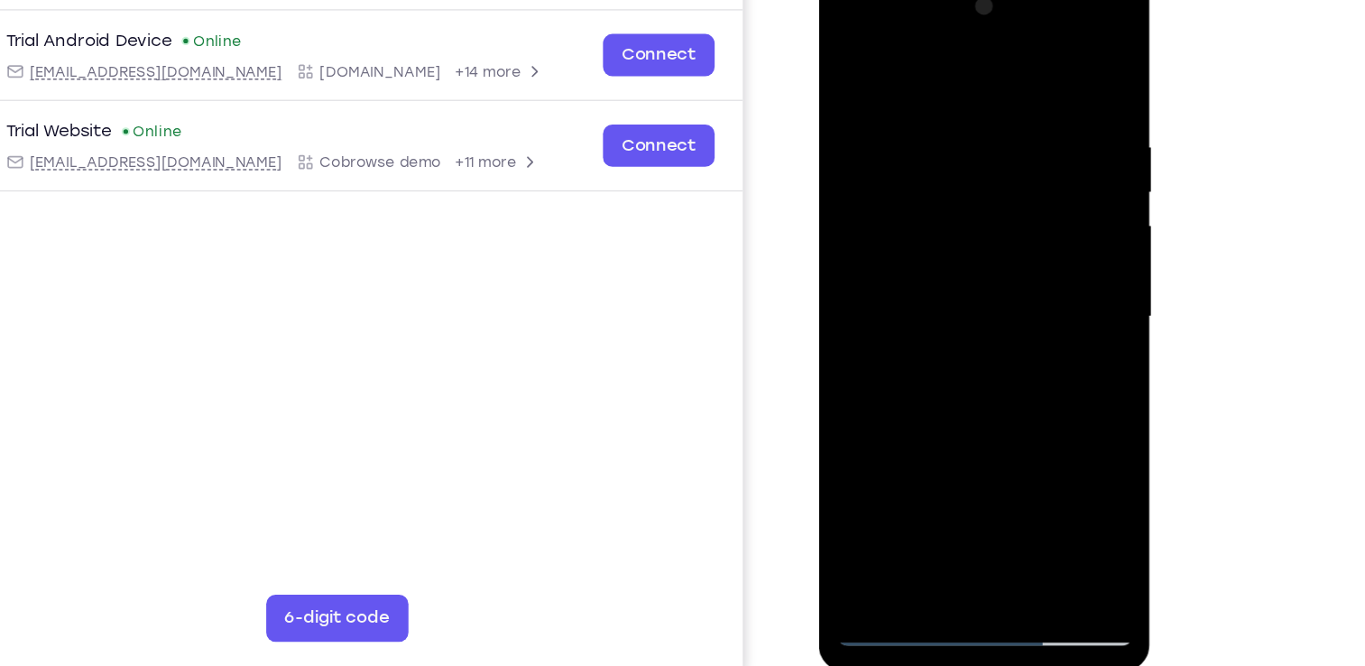
drag, startPoint x: 978, startPoint y: 394, endPoint x: 984, endPoint y: 217, distance: 177.9
click at [984, 217] on div at bounding box center [946, 237] width 227 height 505
drag, startPoint x: 974, startPoint y: 124, endPoint x: 985, endPoint y: 405, distance: 281.8
click at [985, 405] on div at bounding box center [946, 237] width 227 height 505
click at [1044, 204] on div at bounding box center [946, 237] width 227 height 505
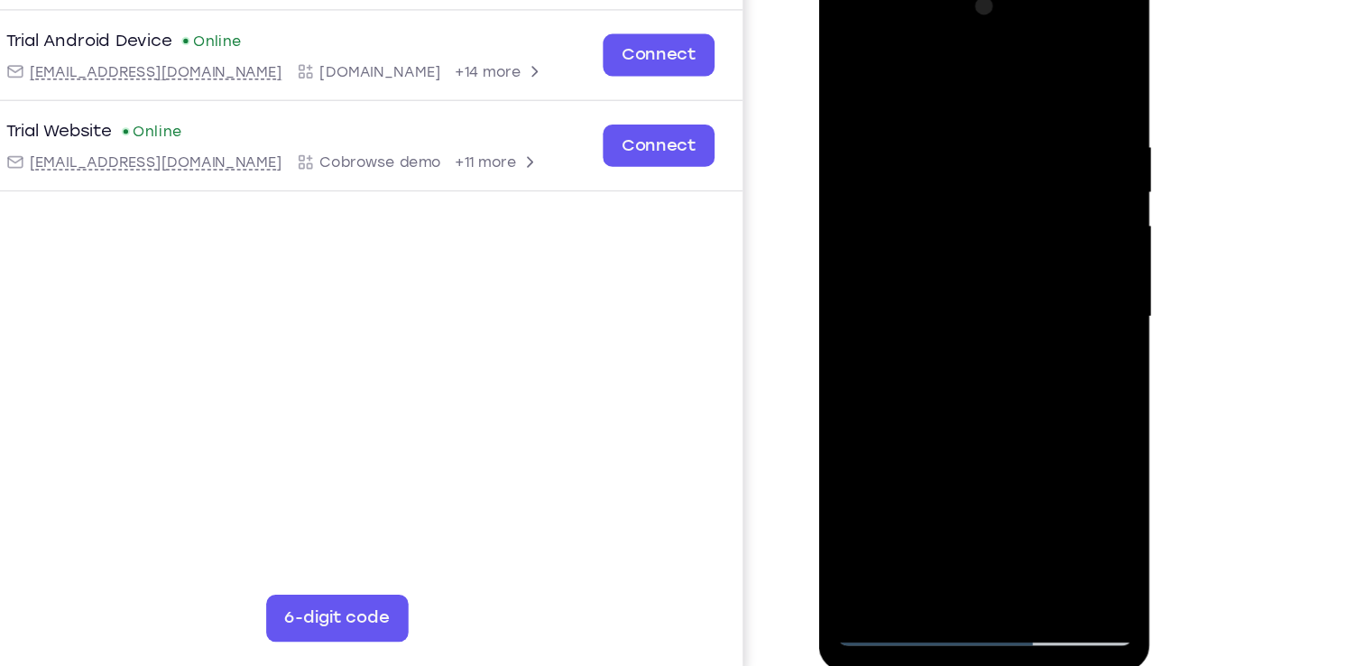
click at [1044, 204] on div at bounding box center [946, 237] width 227 height 505
click at [991, 446] on div at bounding box center [946, 237] width 227 height 505
click at [918, 337] on div at bounding box center [946, 237] width 227 height 505
click at [935, 233] on div at bounding box center [946, 237] width 227 height 505
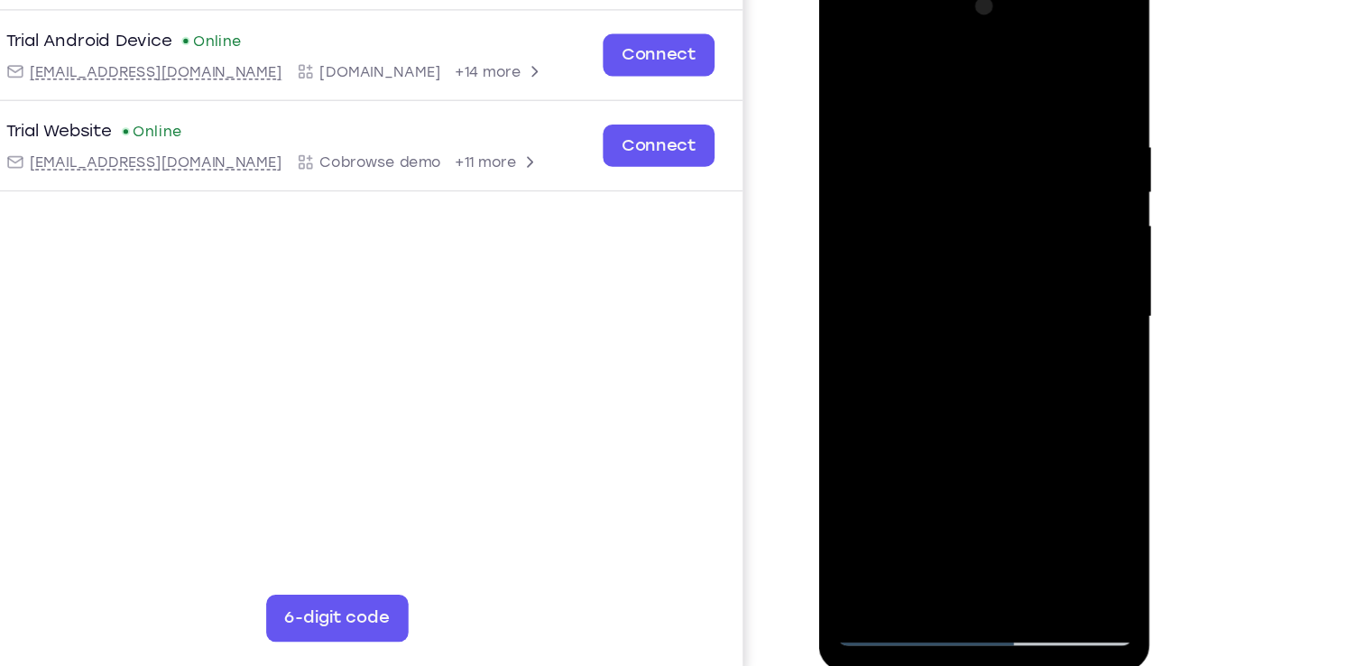
click at [921, 445] on div at bounding box center [946, 237] width 227 height 505
click at [1036, 279] on div at bounding box center [946, 237] width 227 height 505
click at [1036, 281] on div at bounding box center [946, 237] width 227 height 505
click at [1056, 410] on div at bounding box center [946, 237] width 227 height 505
click at [898, 441] on div at bounding box center [946, 237] width 227 height 505
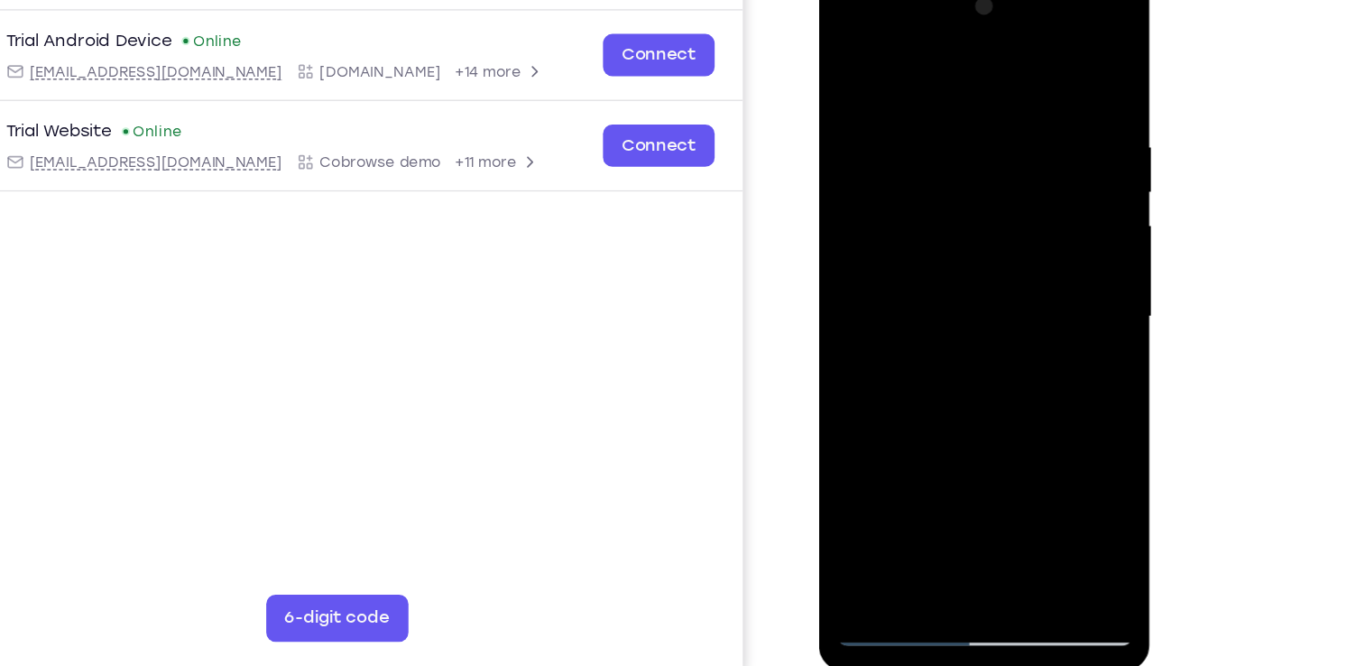
click at [951, 366] on div at bounding box center [946, 237] width 227 height 505
click at [1031, 265] on div at bounding box center [946, 237] width 227 height 505
click at [842, 58] on div at bounding box center [946, 237] width 227 height 505
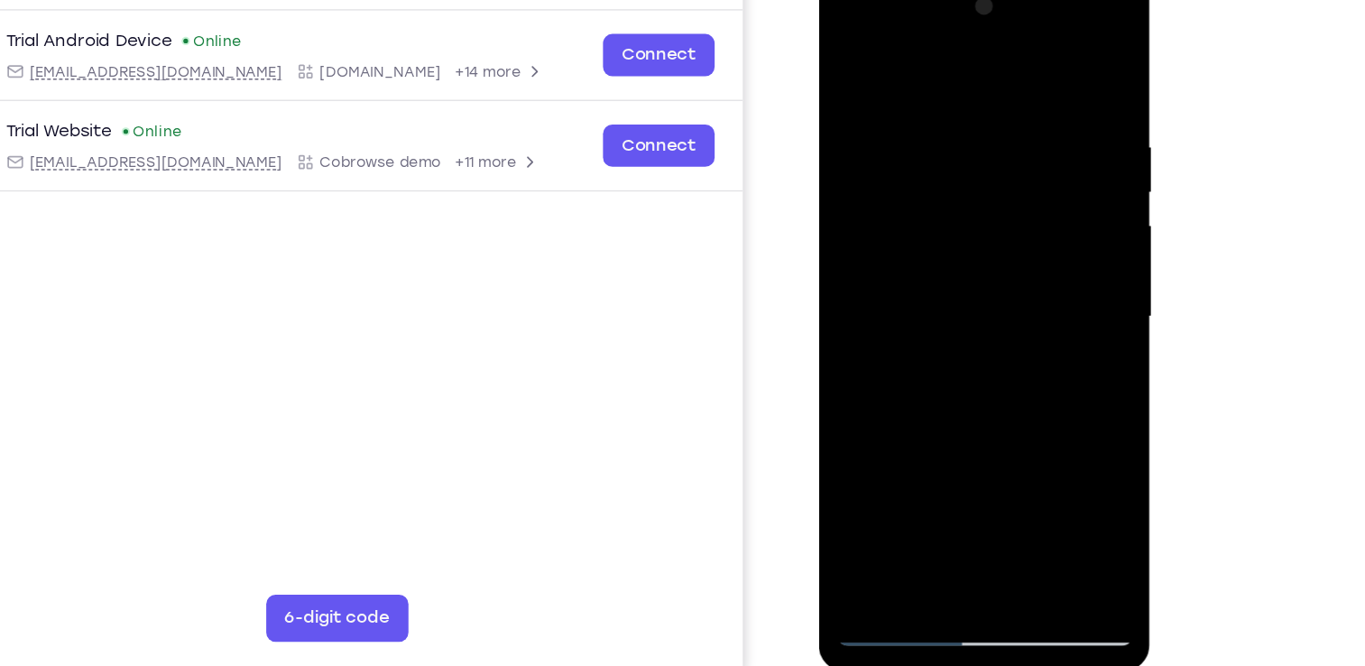
click at [911, 234] on div at bounding box center [946, 237] width 227 height 505
click at [916, 433] on div at bounding box center [946, 237] width 227 height 505
click at [925, 441] on div at bounding box center [946, 237] width 227 height 505
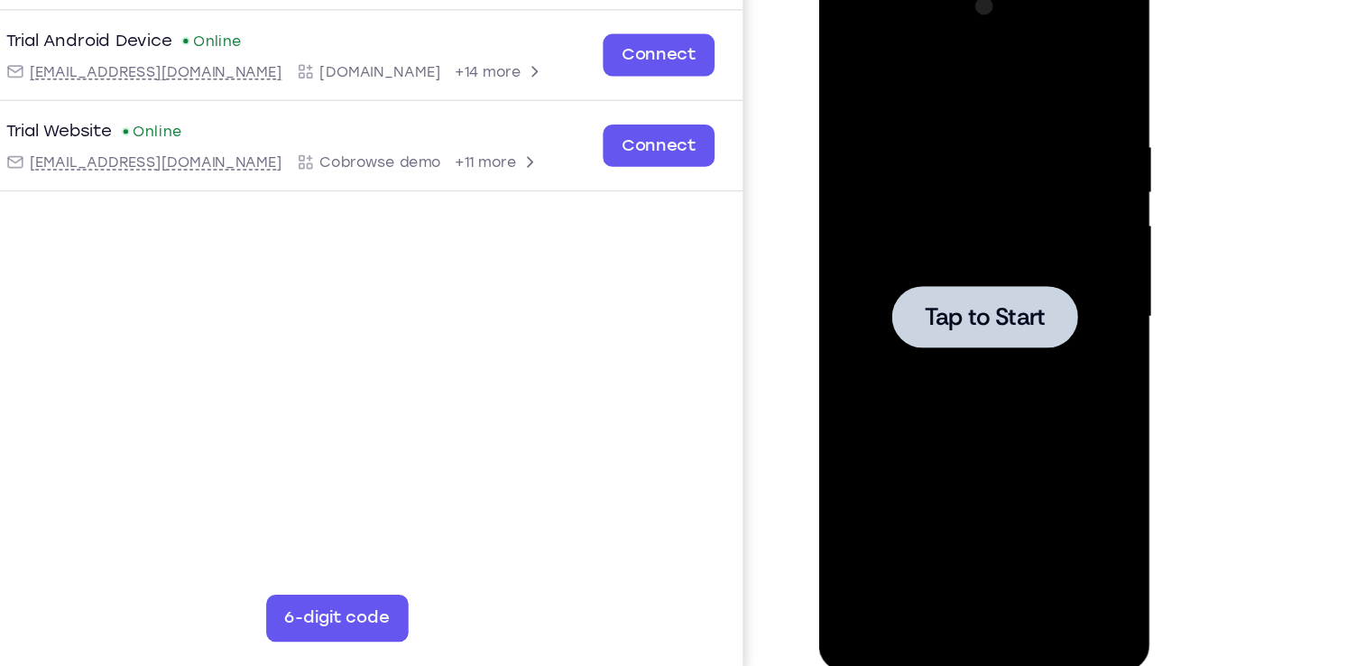
click at [957, 201] on div at bounding box center [946, 237] width 227 height 505
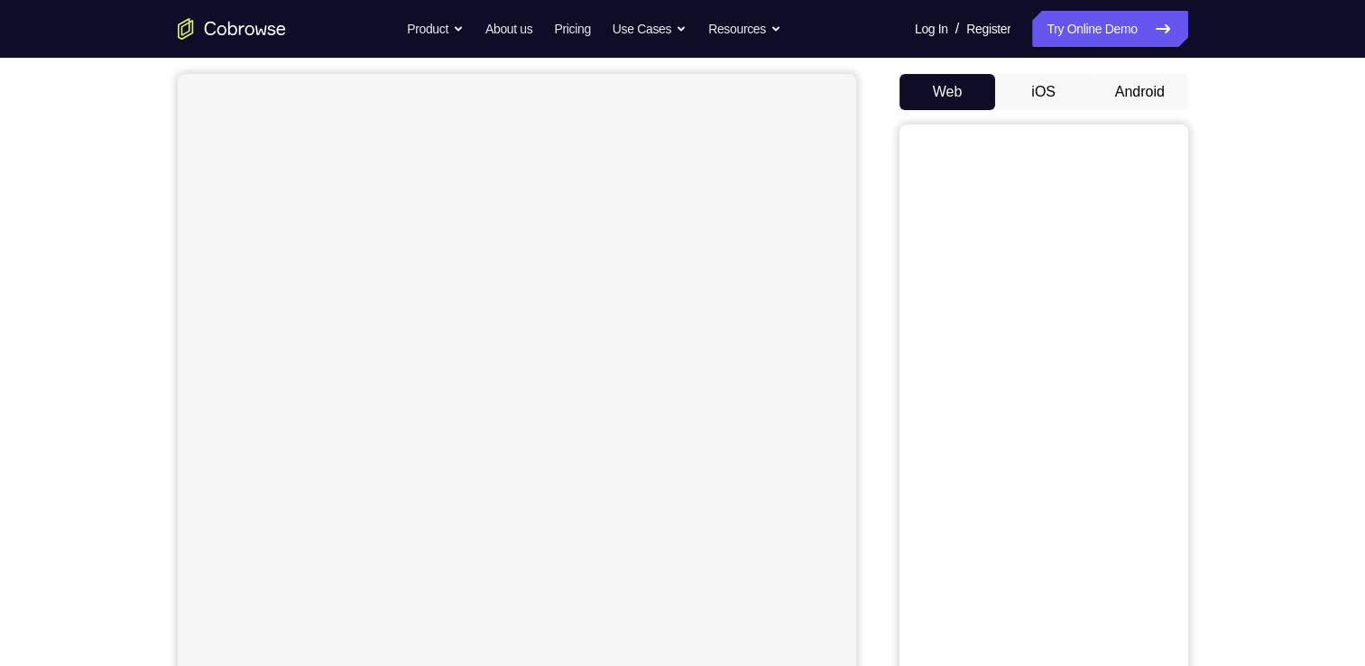
scroll to position [160, 0]
click at [1126, 107] on button "Android" at bounding box center [1140, 93] width 97 height 36
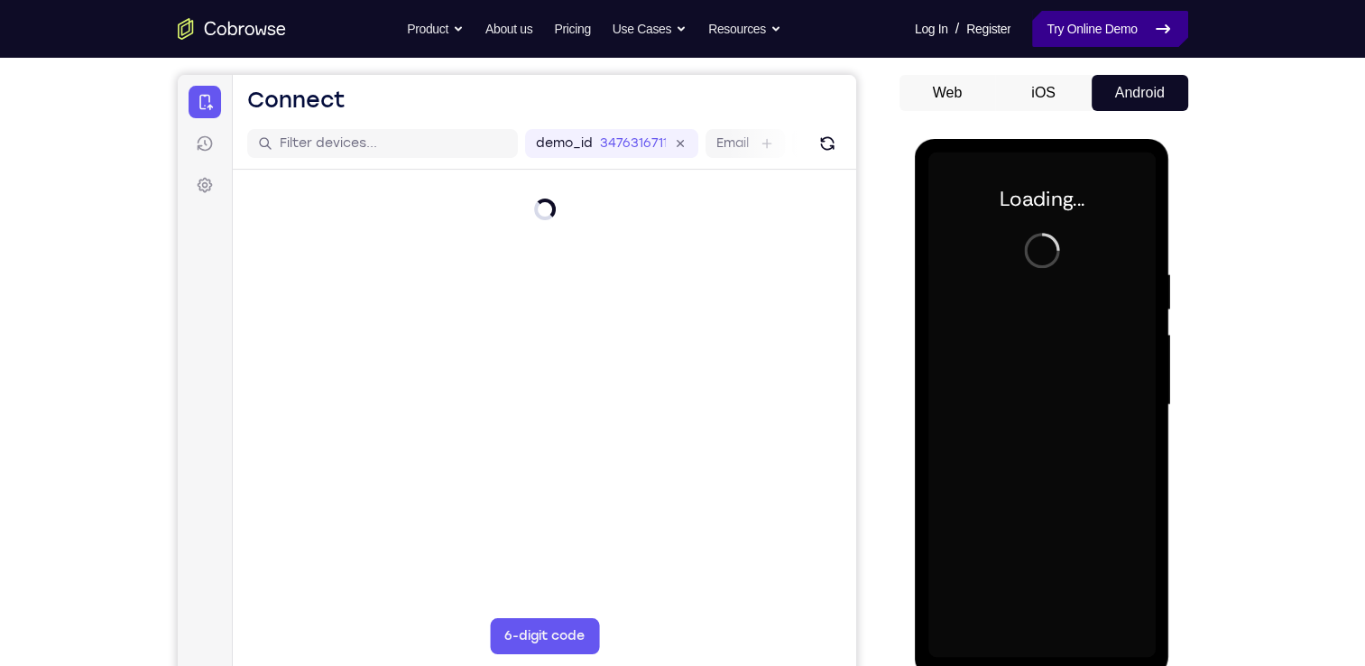
scroll to position [0, 0]
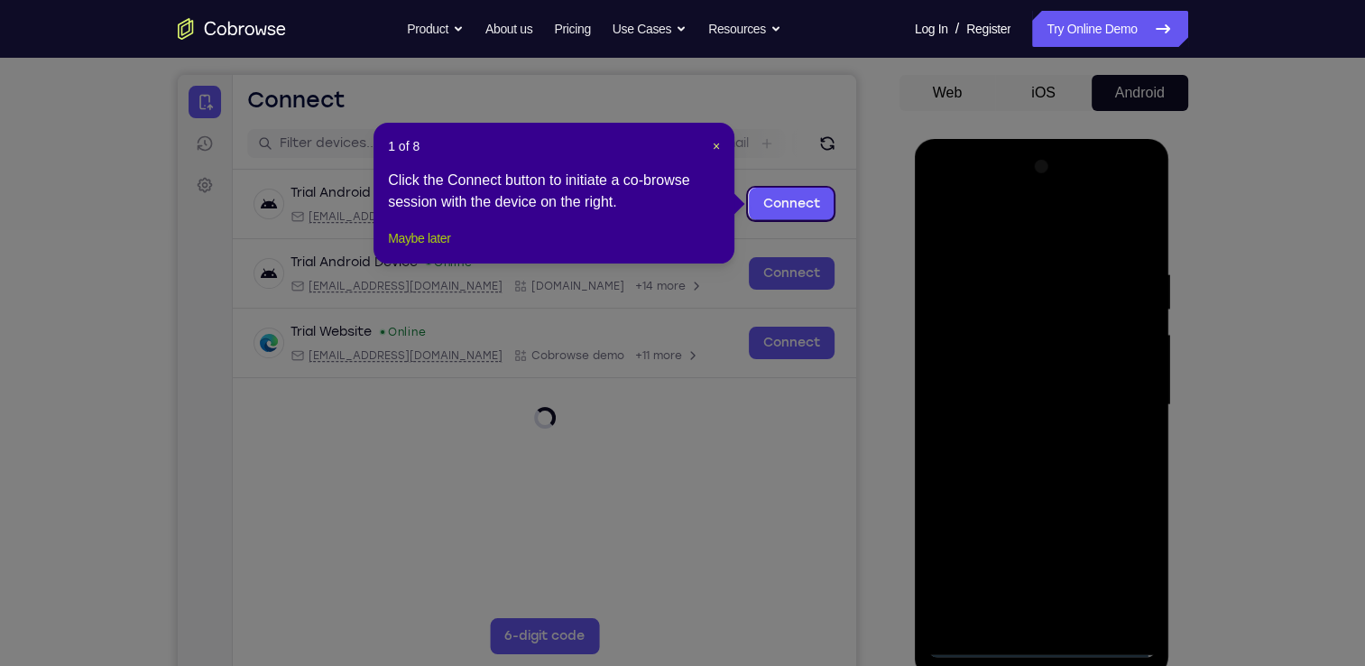
click at [445, 249] on button "Maybe later" at bounding box center [419, 238] width 62 height 22
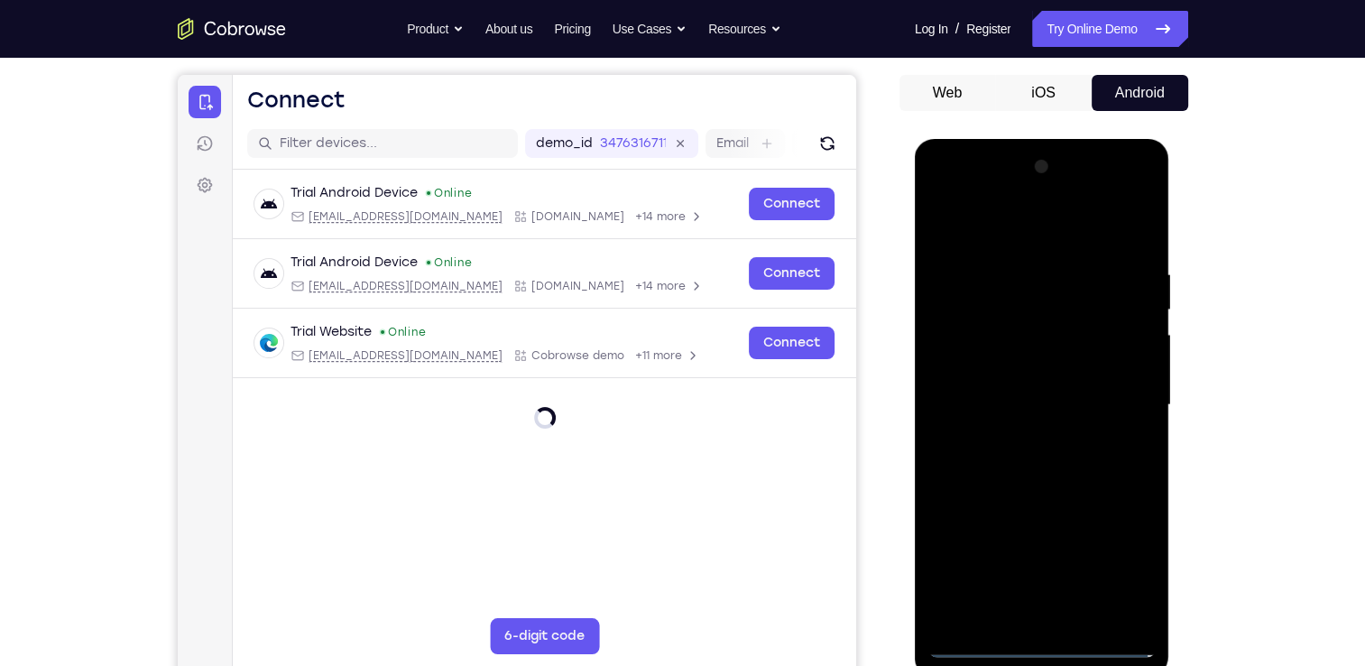
click at [1045, 652] on div at bounding box center [1042, 405] width 227 height 505
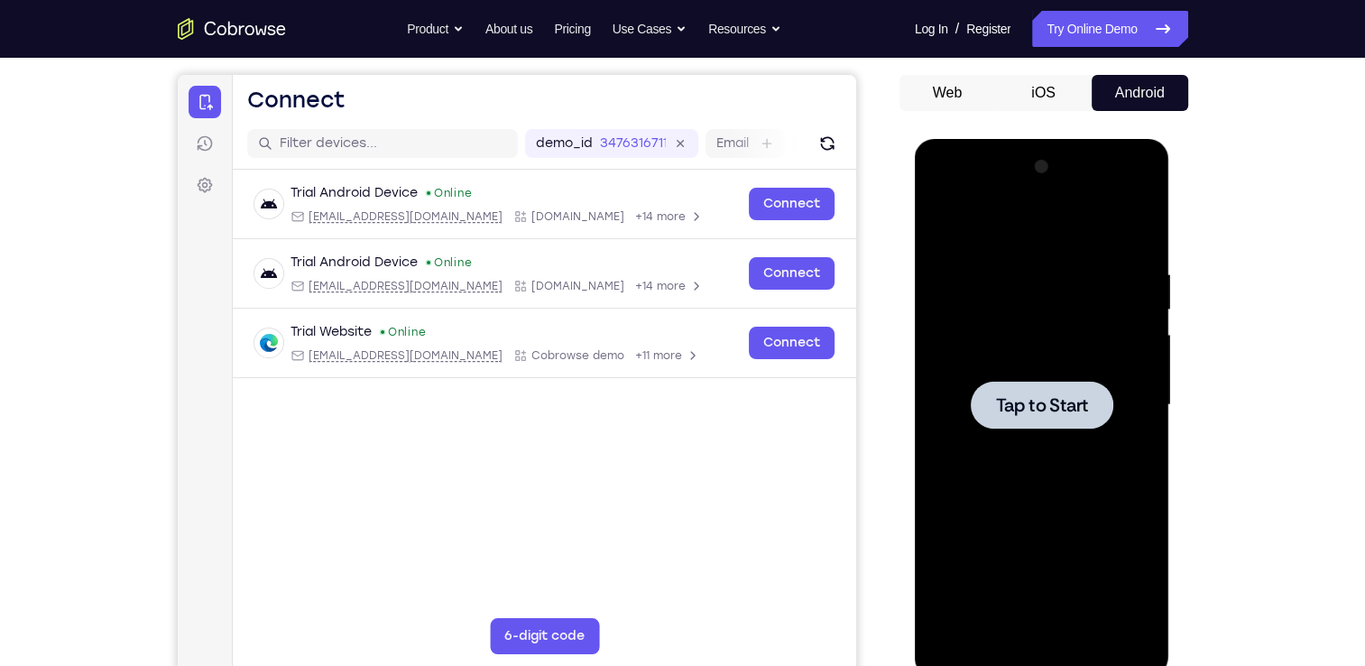
click at [1026, 405] on span "Tap to Start" at bounding box center [1042, 405] width 92 height 18
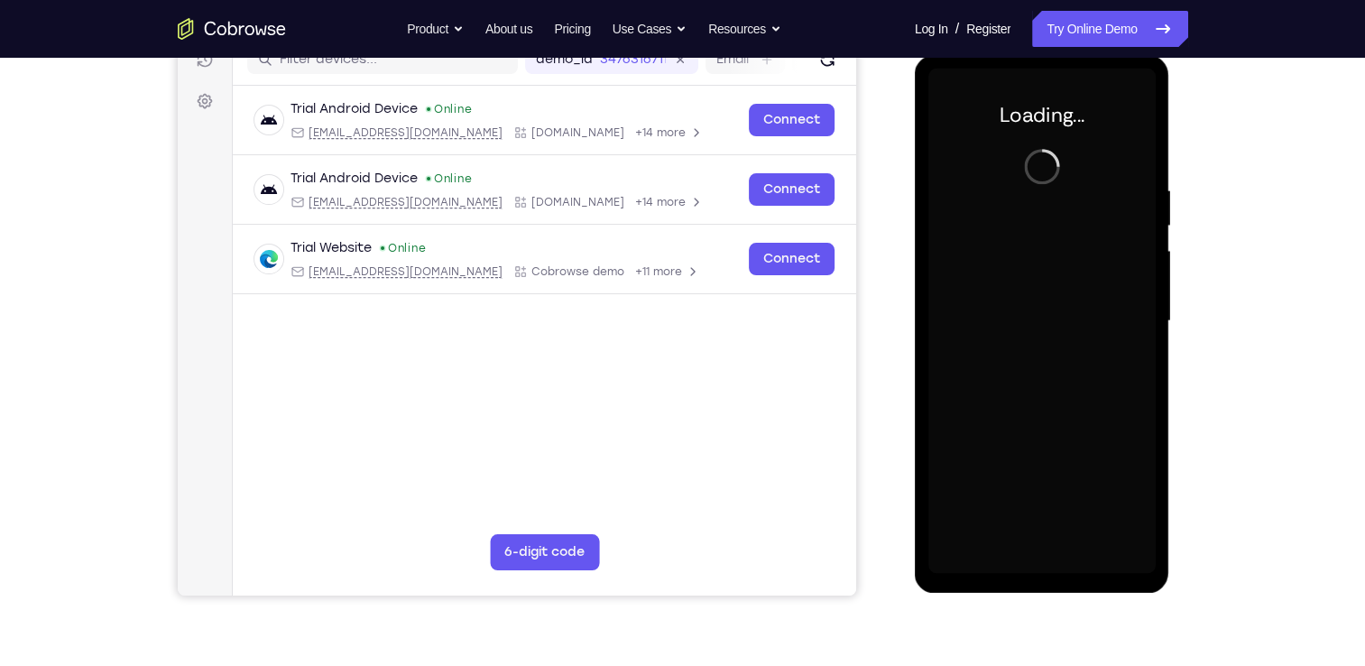
scroll to position [246, 0]
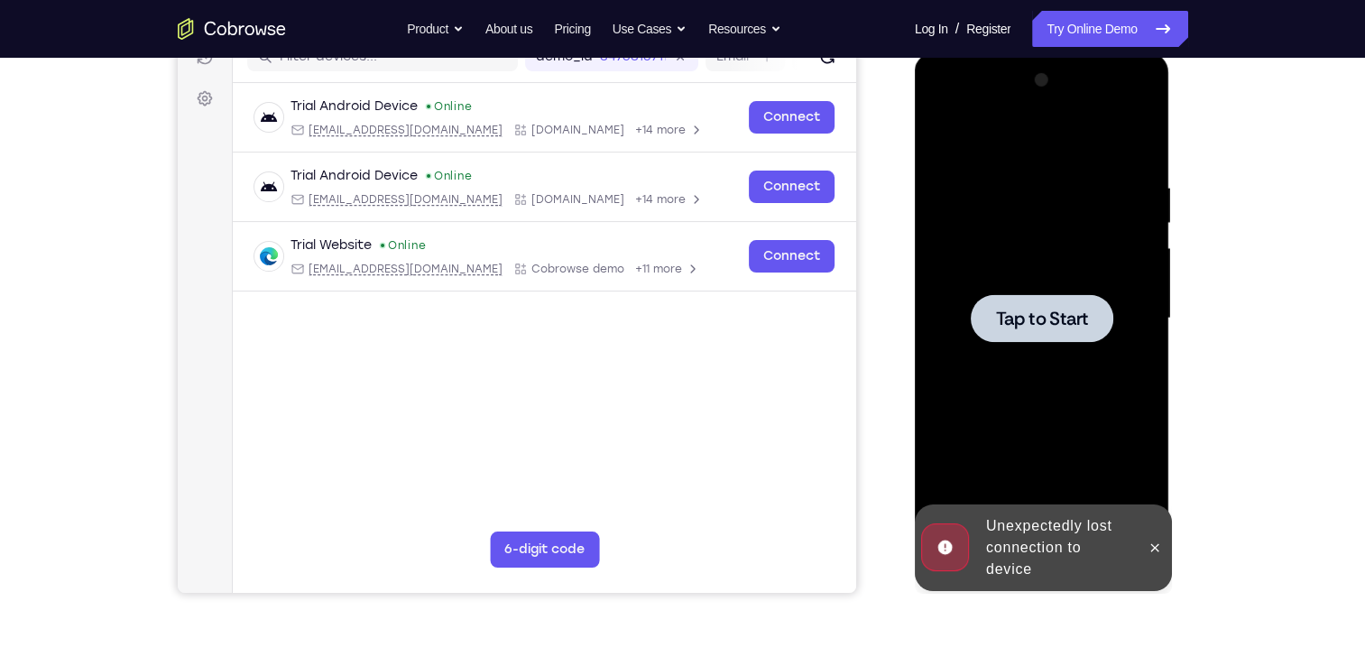
click at [1004, 363] on div at bounding box center [1042, 318] width 227 height 505
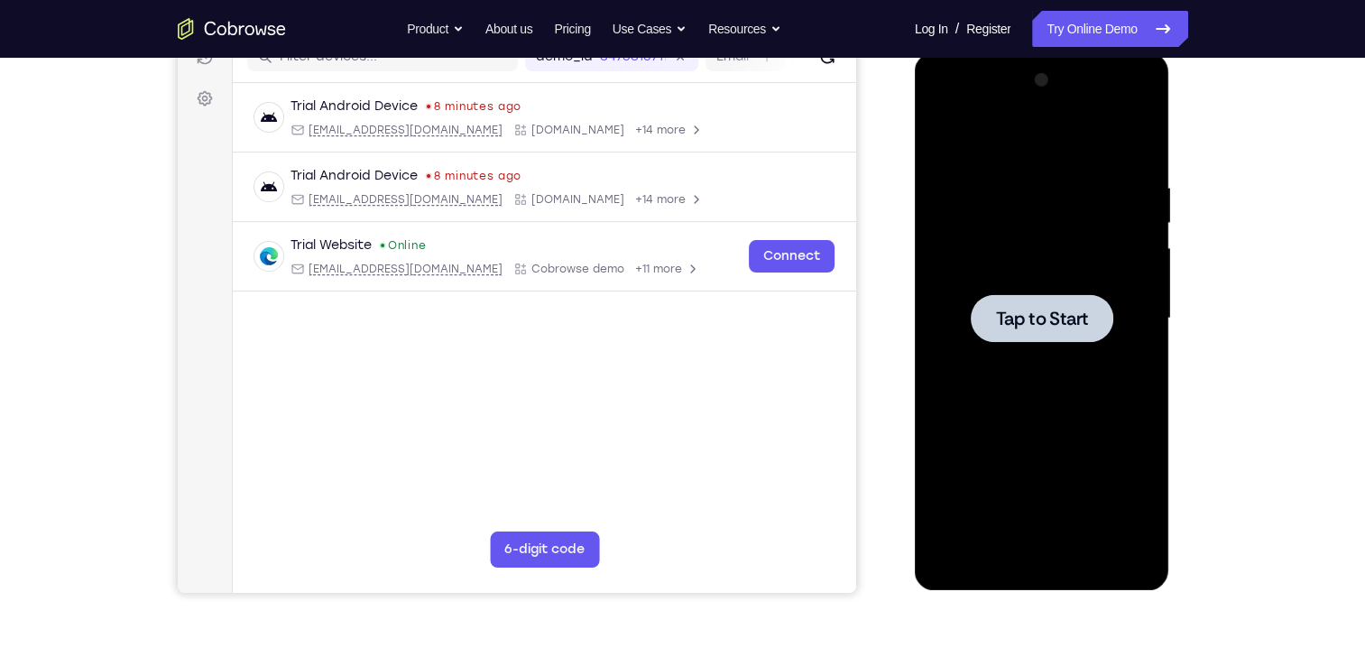
click at [1014, 297] on div at bounding box center [1042, 318] width 143 height 48
